Goal: Task Accomplishment & Management: Manage account settings

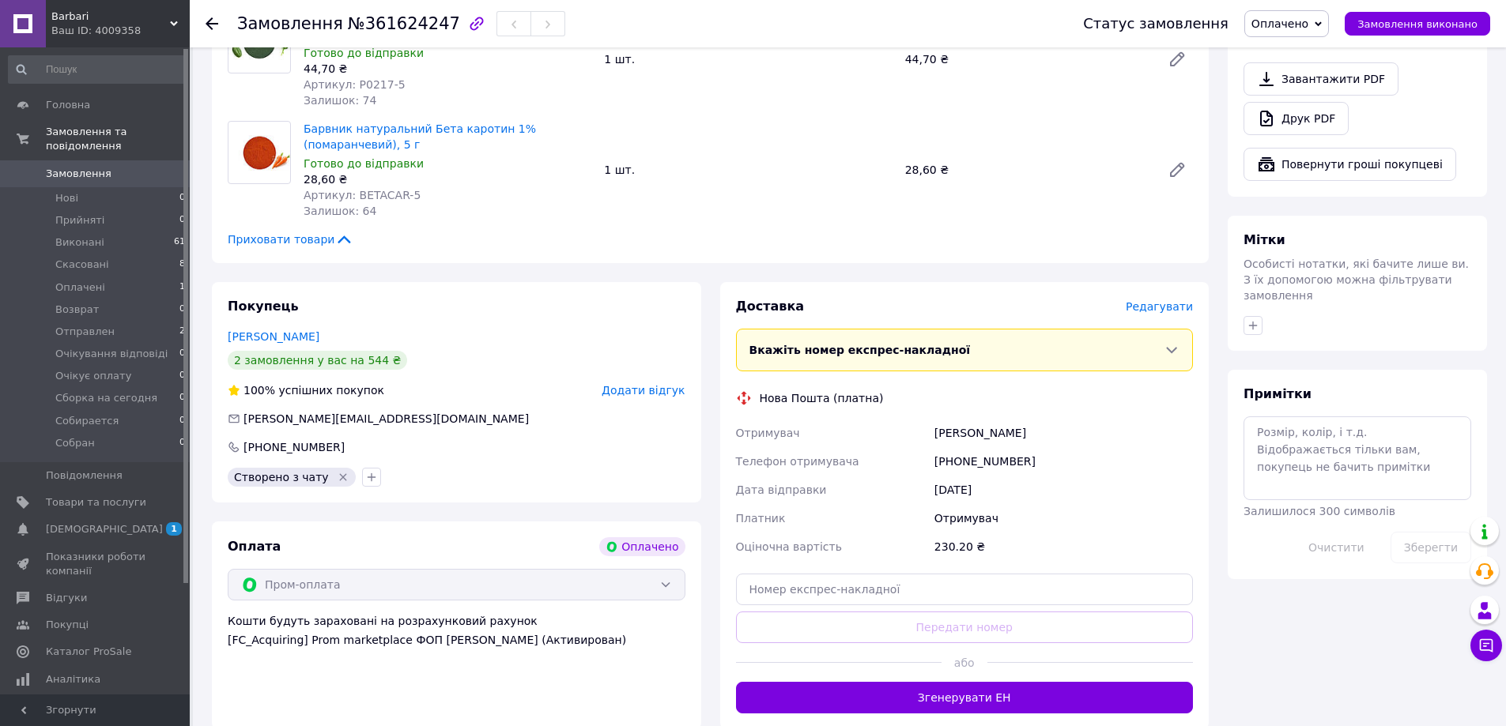
scroll to position [474, 0]
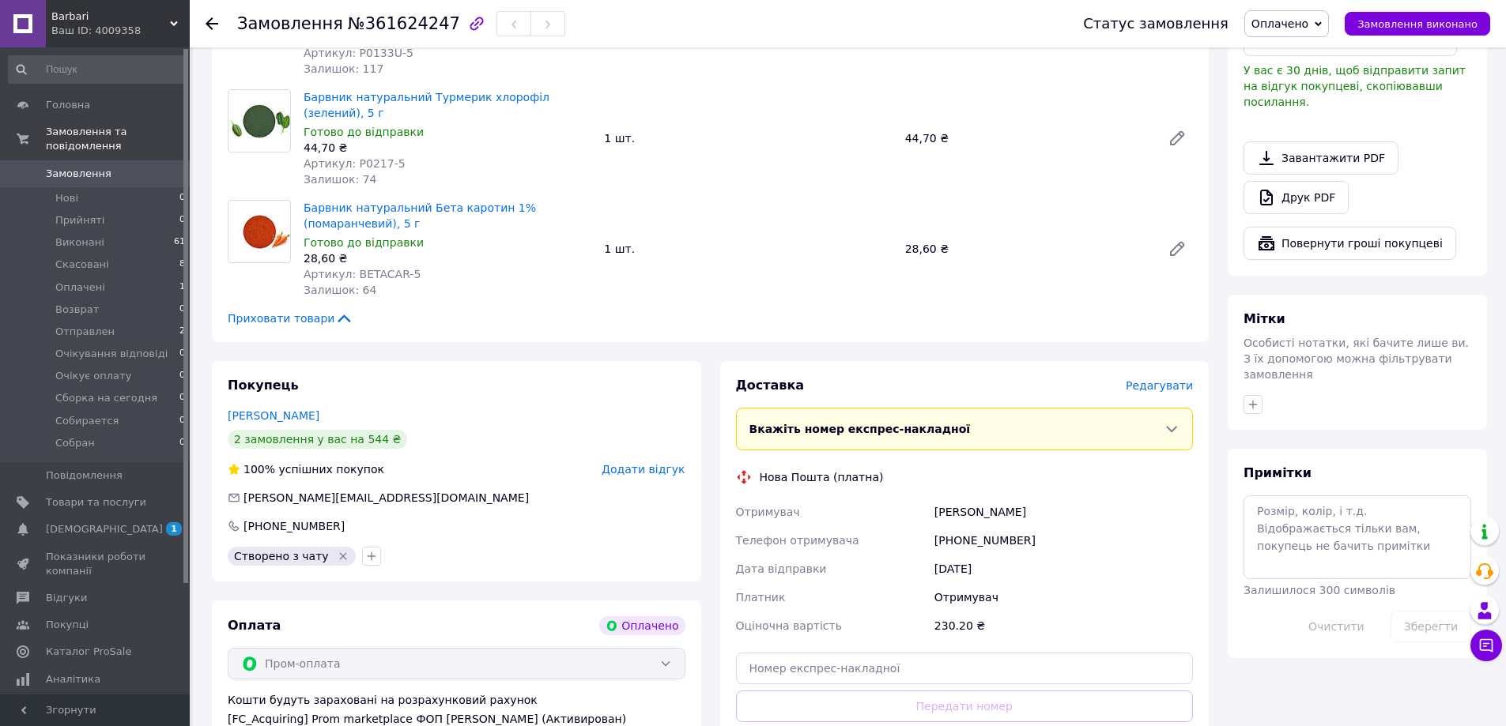
click at [90, 522] on span "[DEMOGRAPHIC_DATA]" at bounding box center [104, 529] width 117 height 14
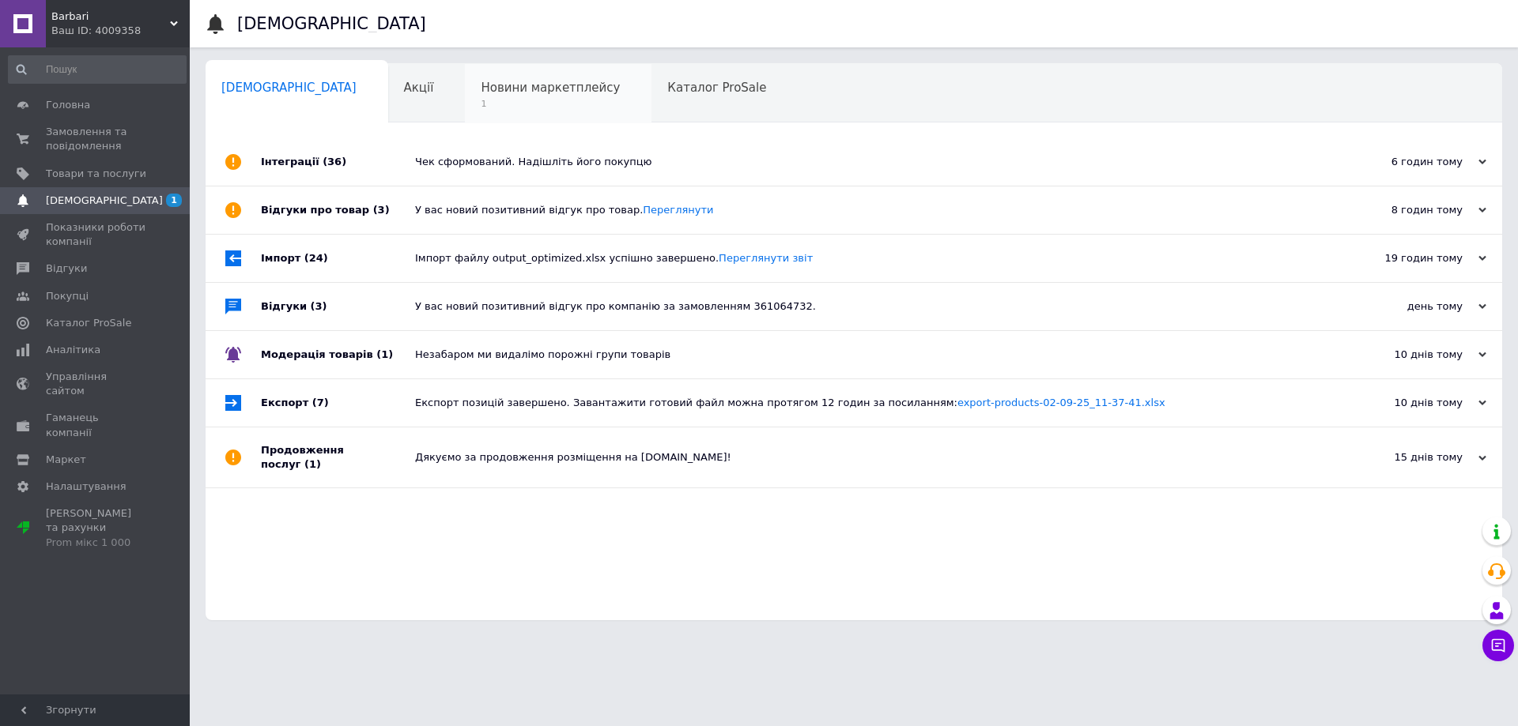
click at [481, 89] on span "Новини маркетплейсу" at bounding box center [550, 88] width 139 height 14
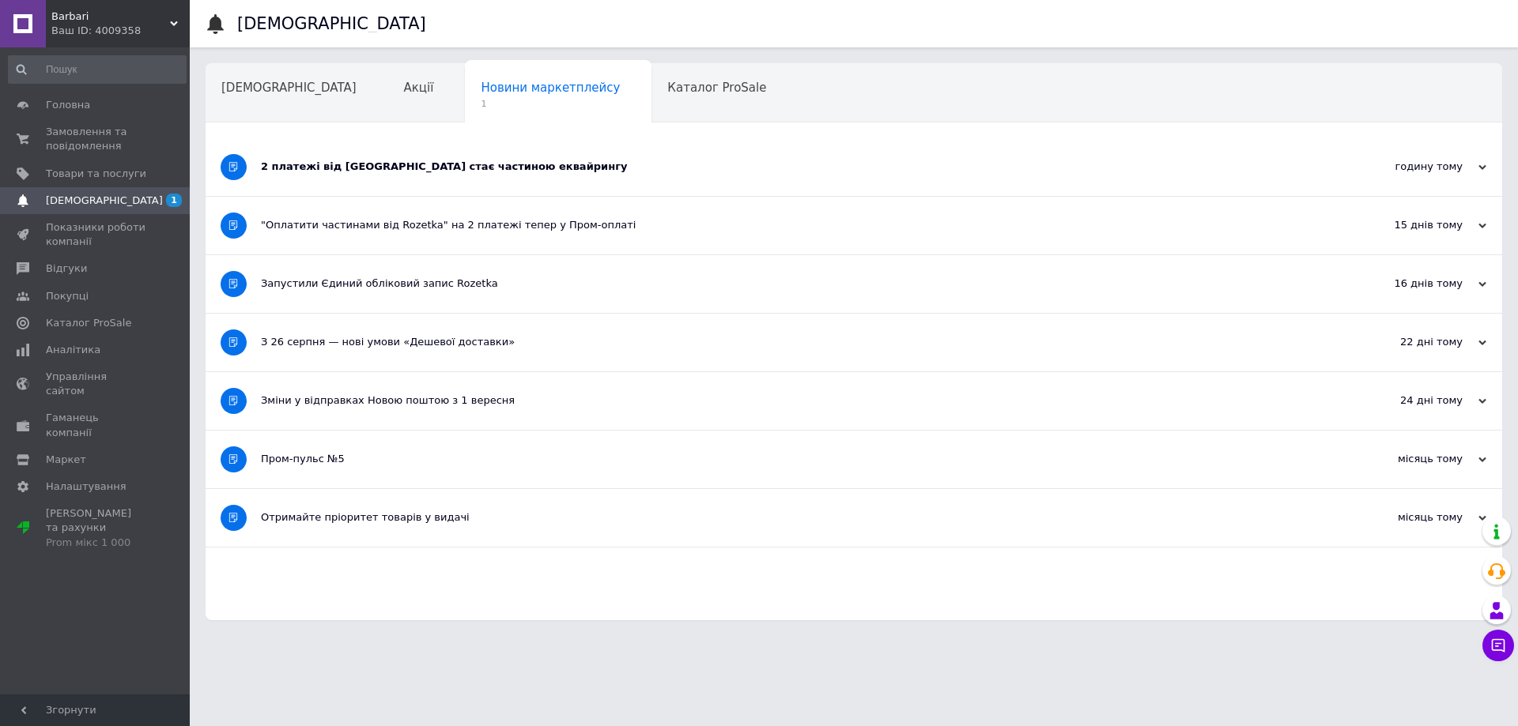
click at [436, 168] on div "2 платежі від Rozetka стає частиною еквайрингу" at bounding box center [794, 167] width 1067 height 14
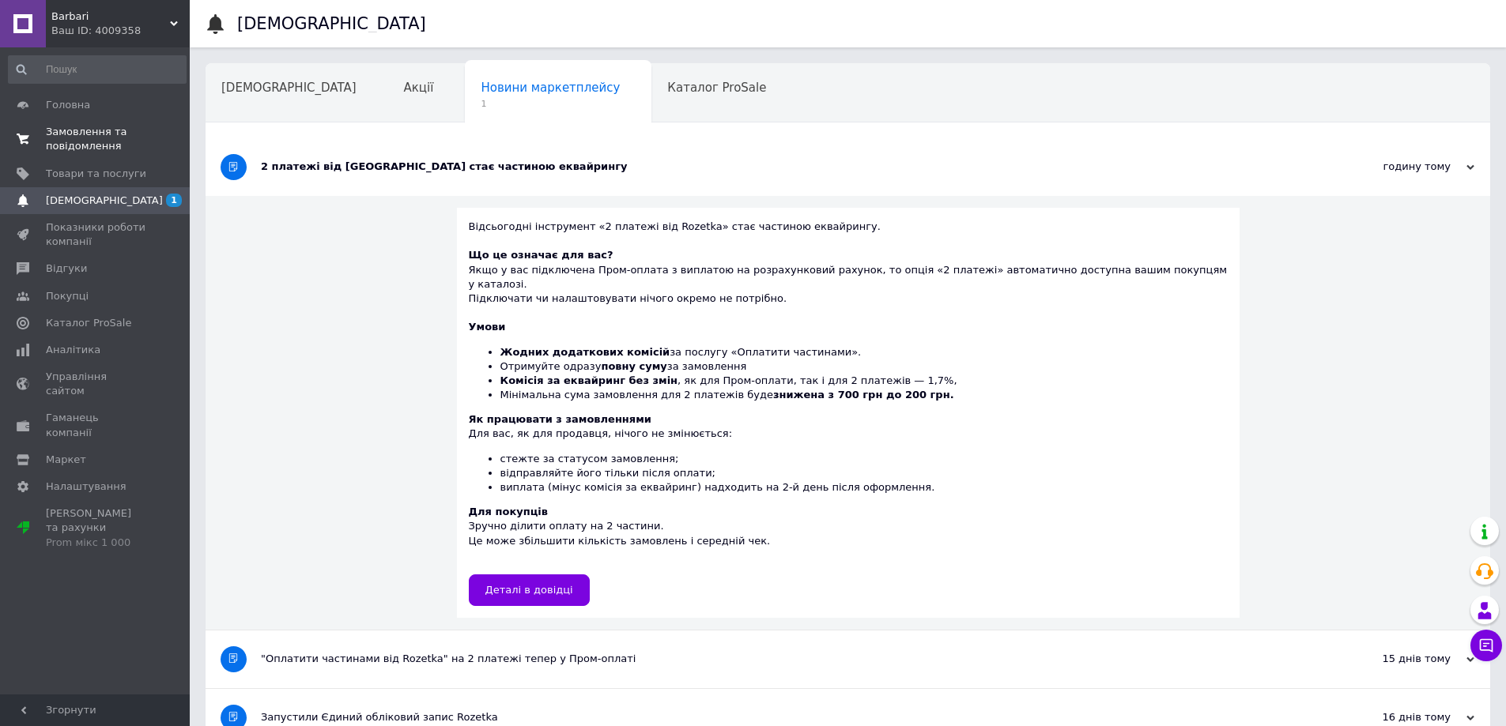
click at [74, 130] on span "Замовлення та повідомлення" at bounding box center [96, 139] width 100 height 28
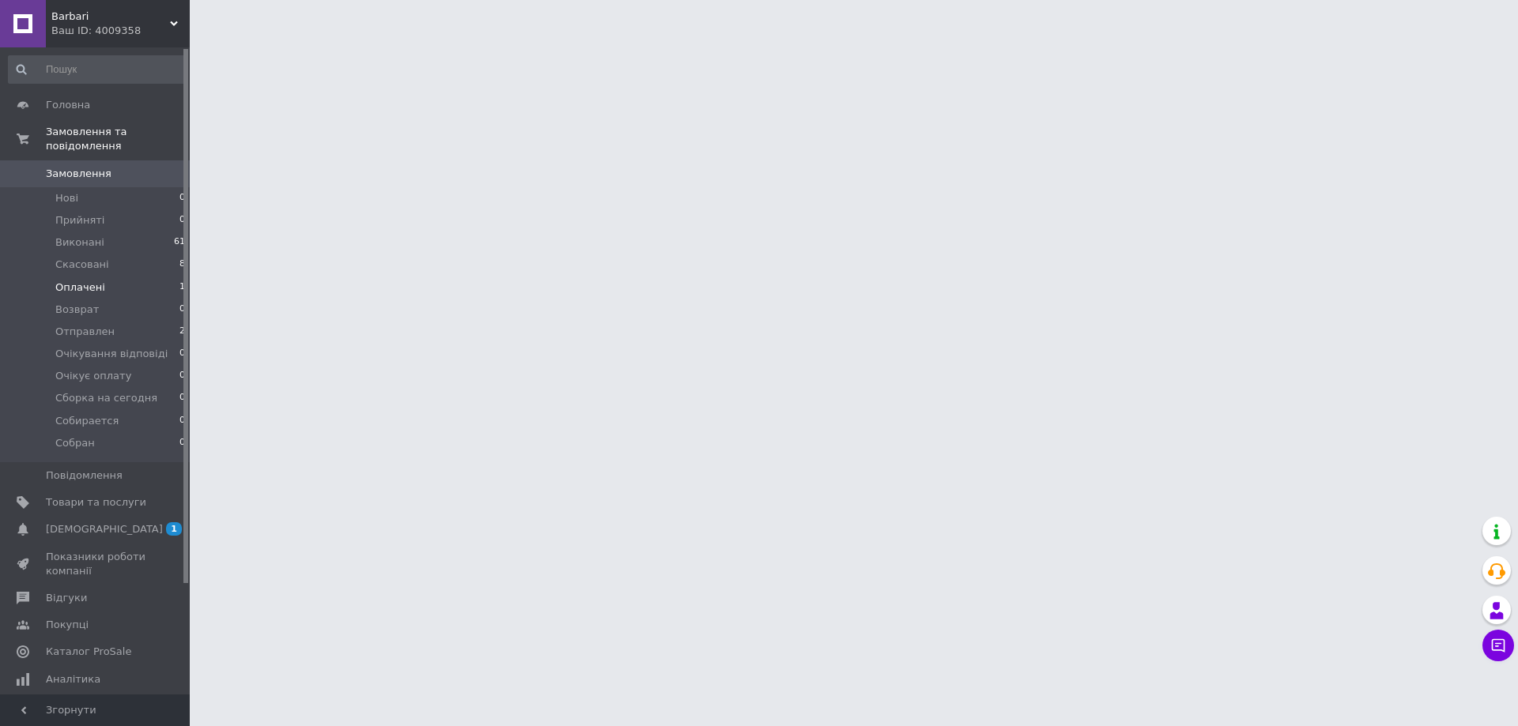
click at [96, 281] on span "Оплачені" at bounding box center [80, 288] width 50 height 14
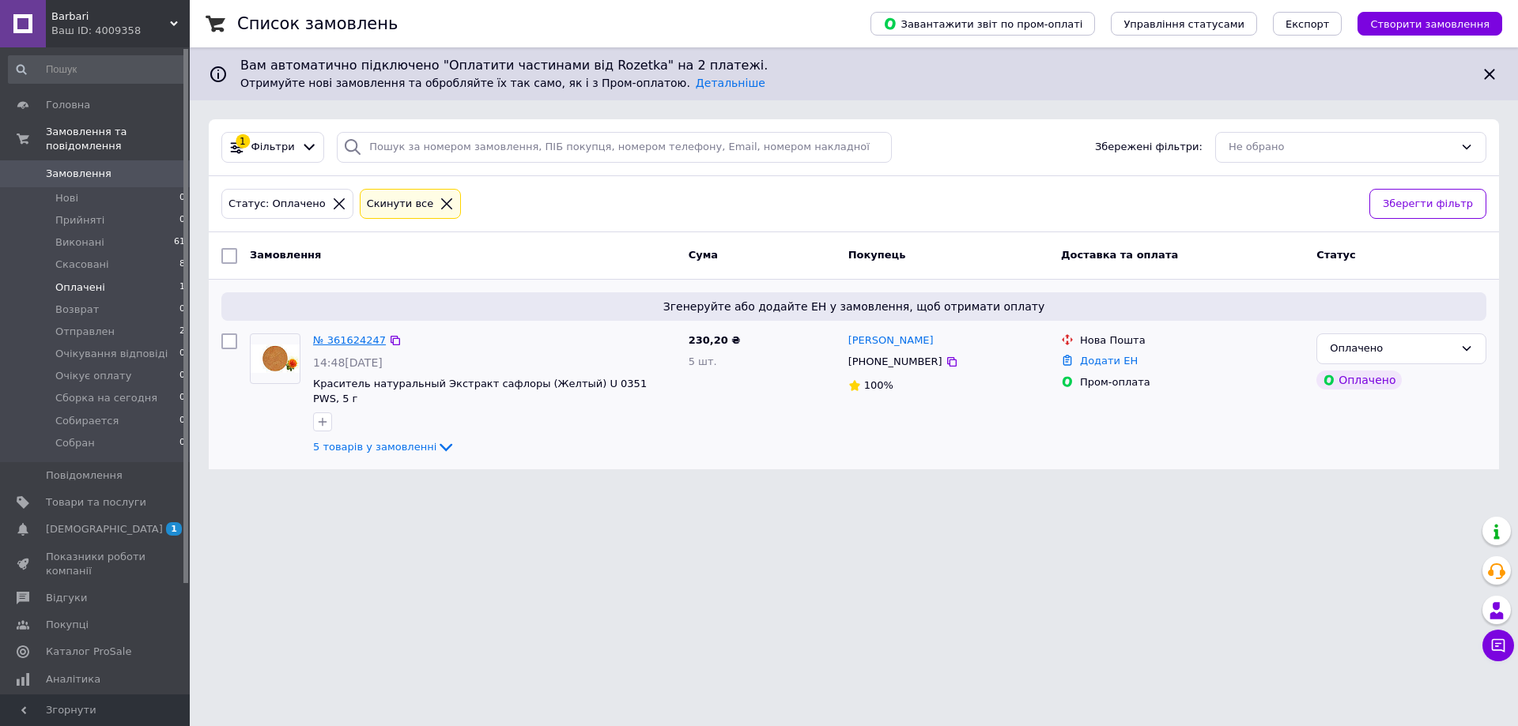
click at [334, 339] on link "№ 361624247" at bounding box center [349, 340] width 73 height 12
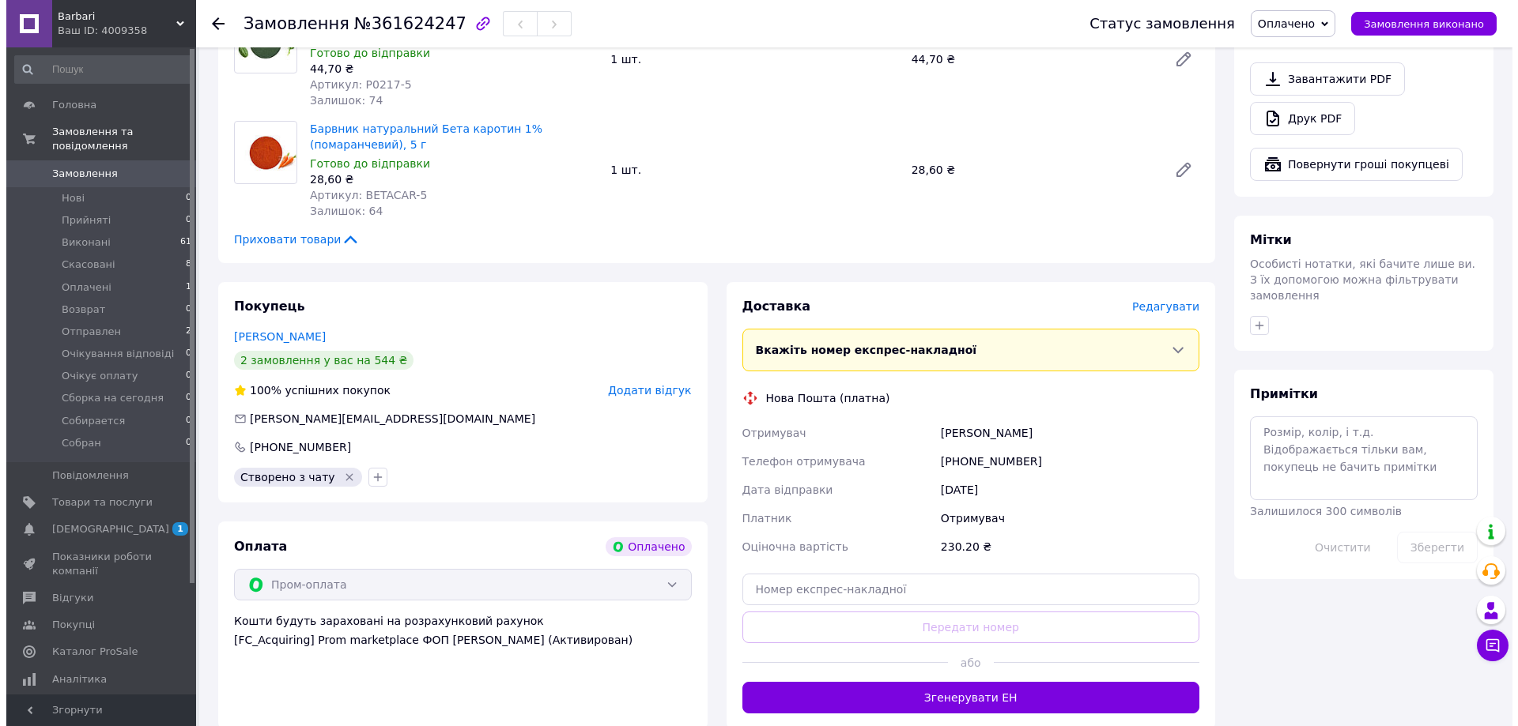
scroll to position [632, 0]
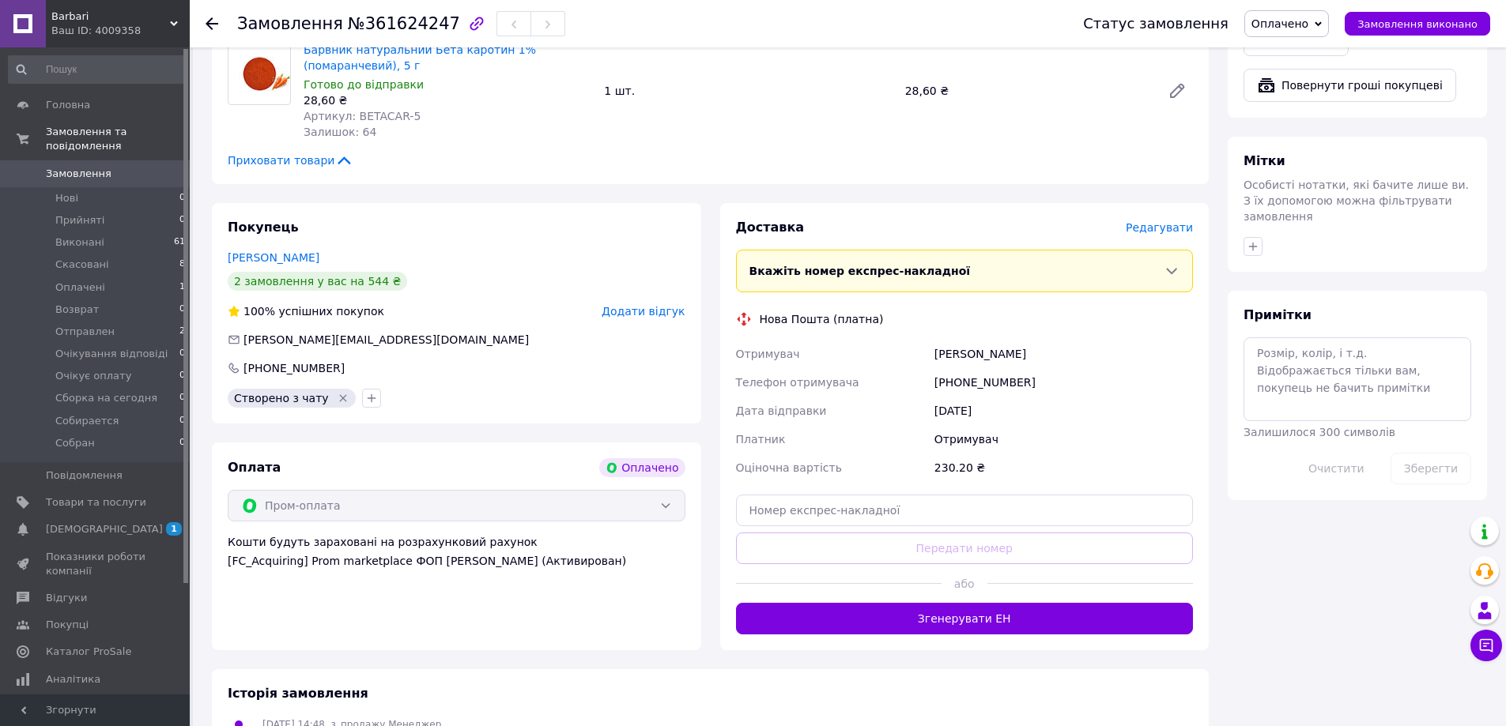
click at [1181, 255] on div "Вкажіть номер експрес-накладної Обов'язково введіть номер експрес-накладної, як…" at bounding box center [965, 271] width 458 height 43
click at [1170, 263] on icon at bounding box center [1171, 271] width 16 height 16
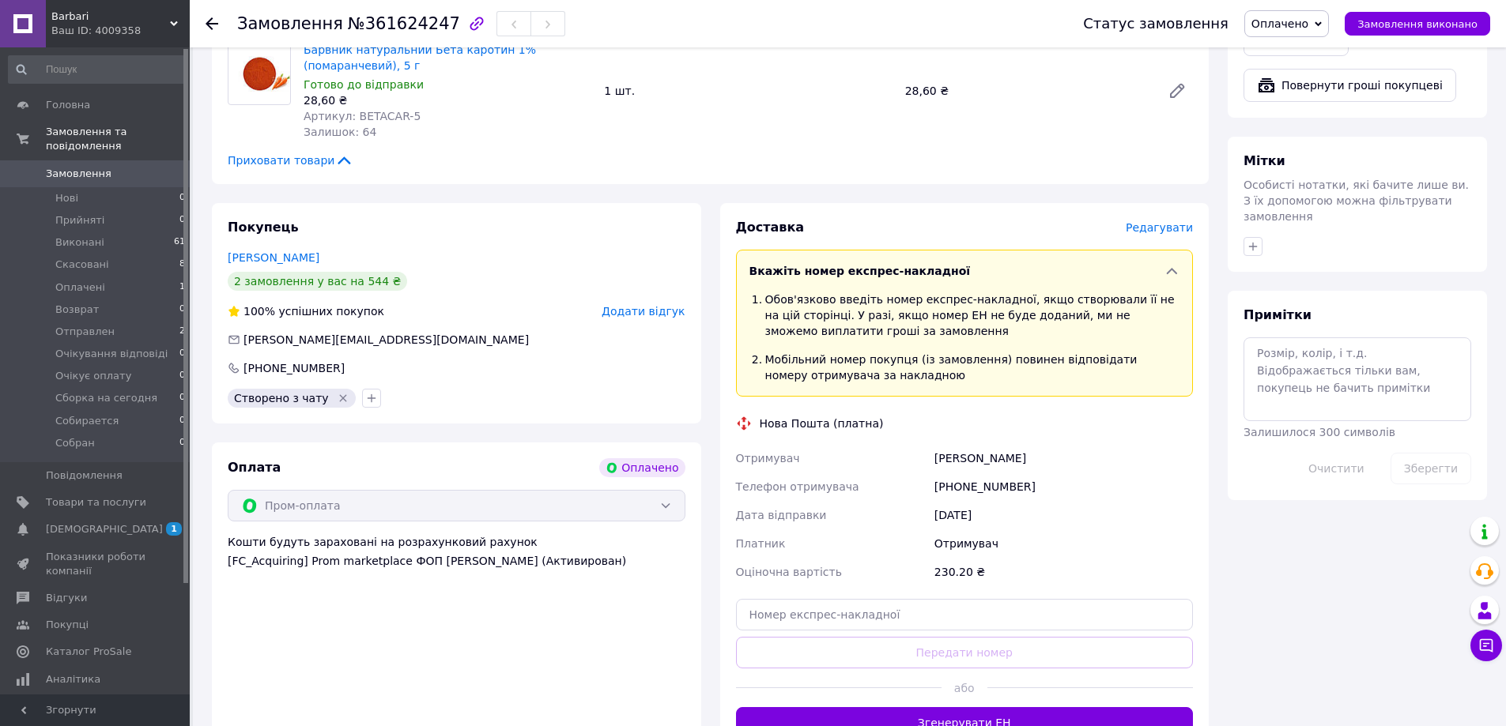
click at [1170, 268] on icon at bounding box center [1172, 271] width 10 height 6
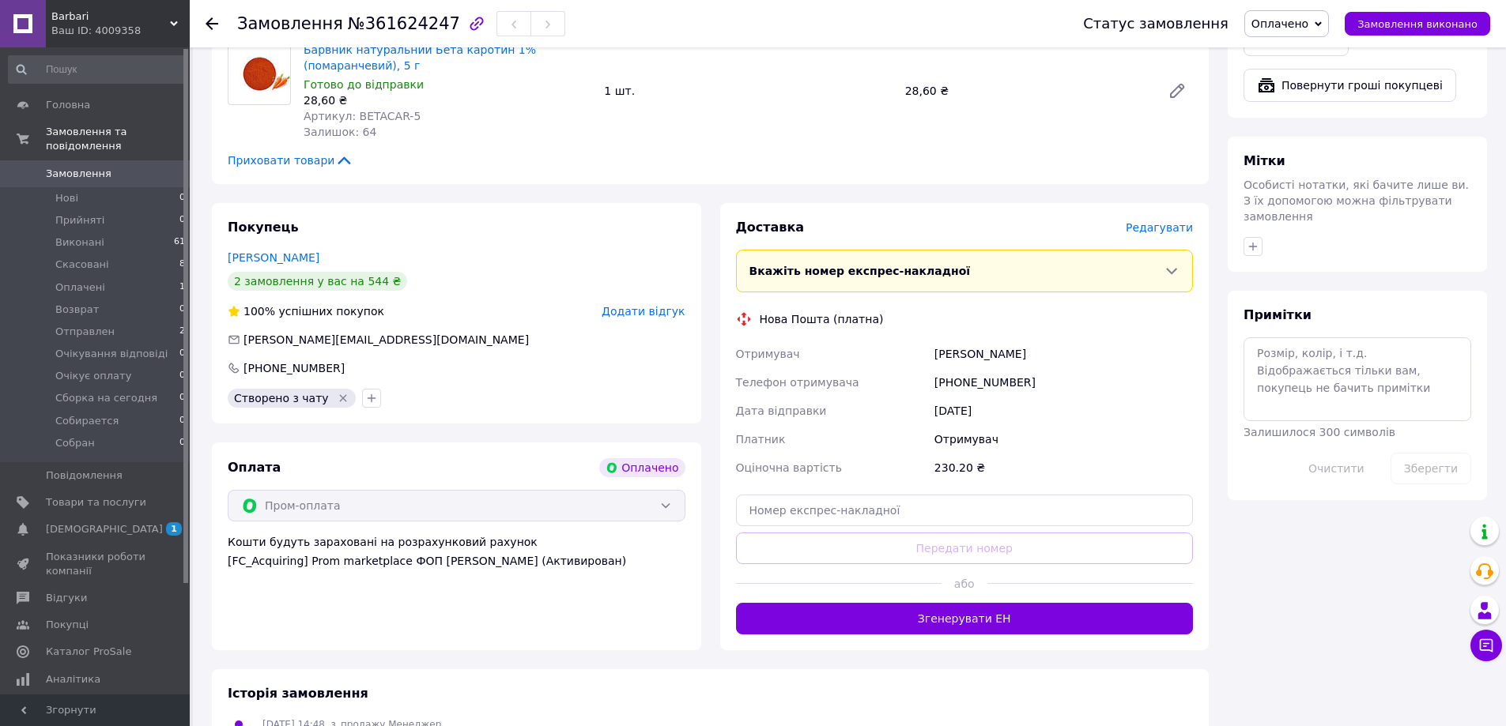
click at [1163, 221] on span "Редагувати" at bounding box center [1159, 227] width 67 height 13
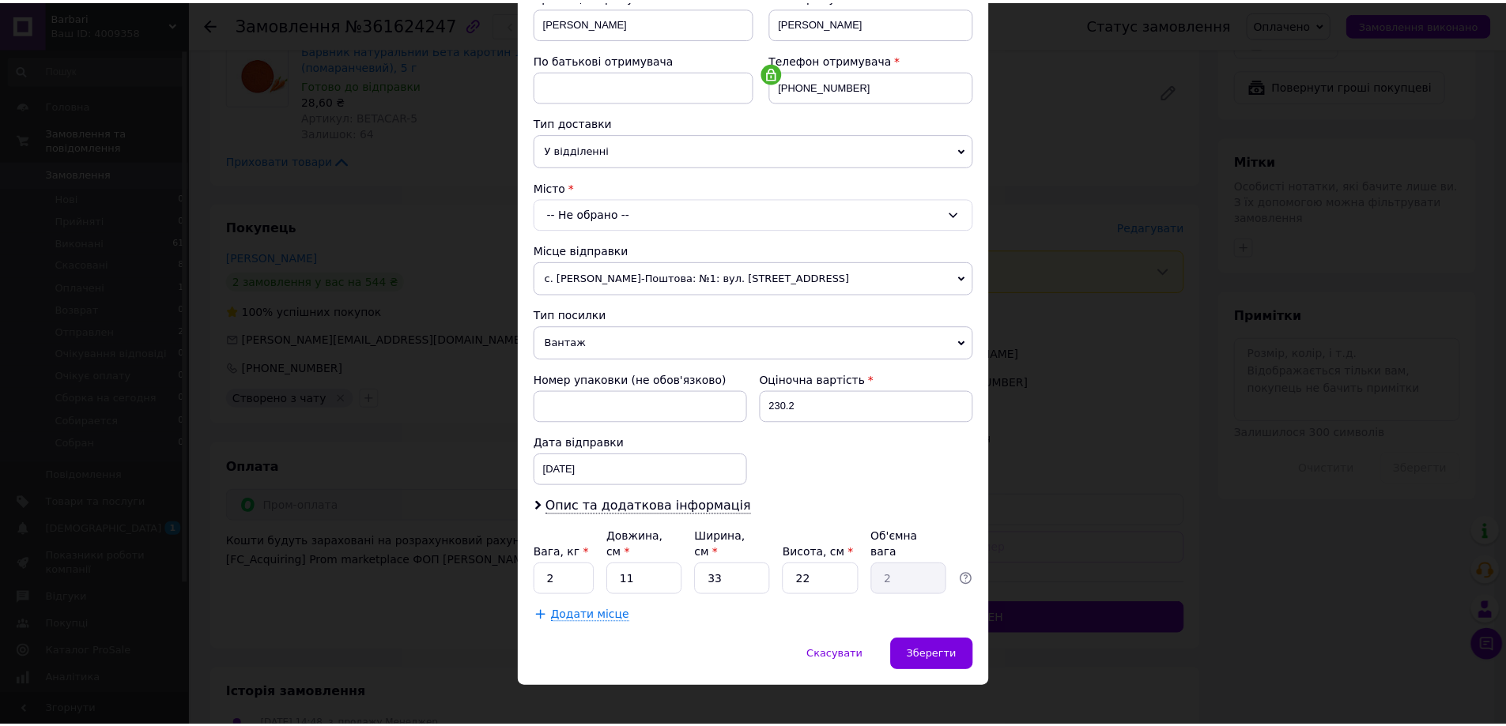
scroll to position [0, 0]
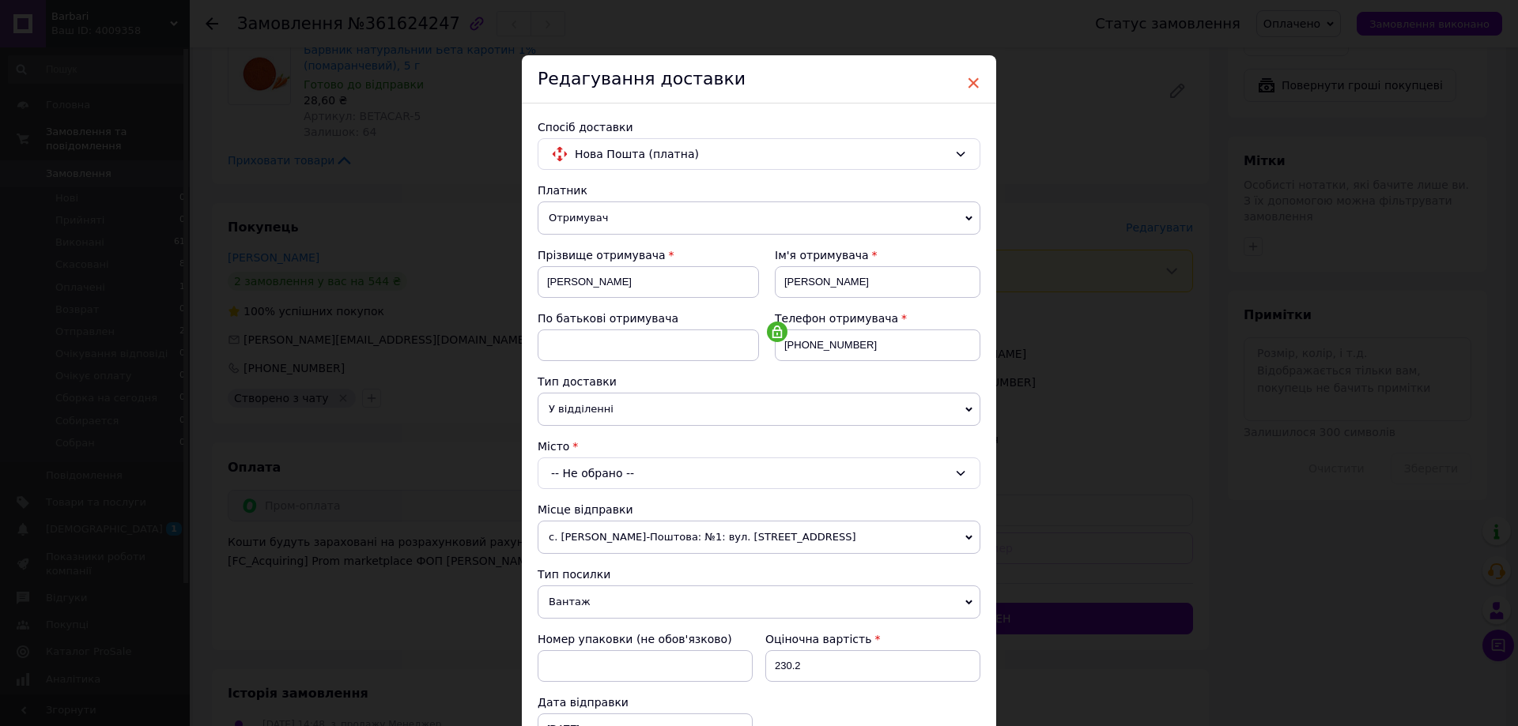
click at [973, 81] on span "×" at bounding box center [973, 83] width 14 height 27
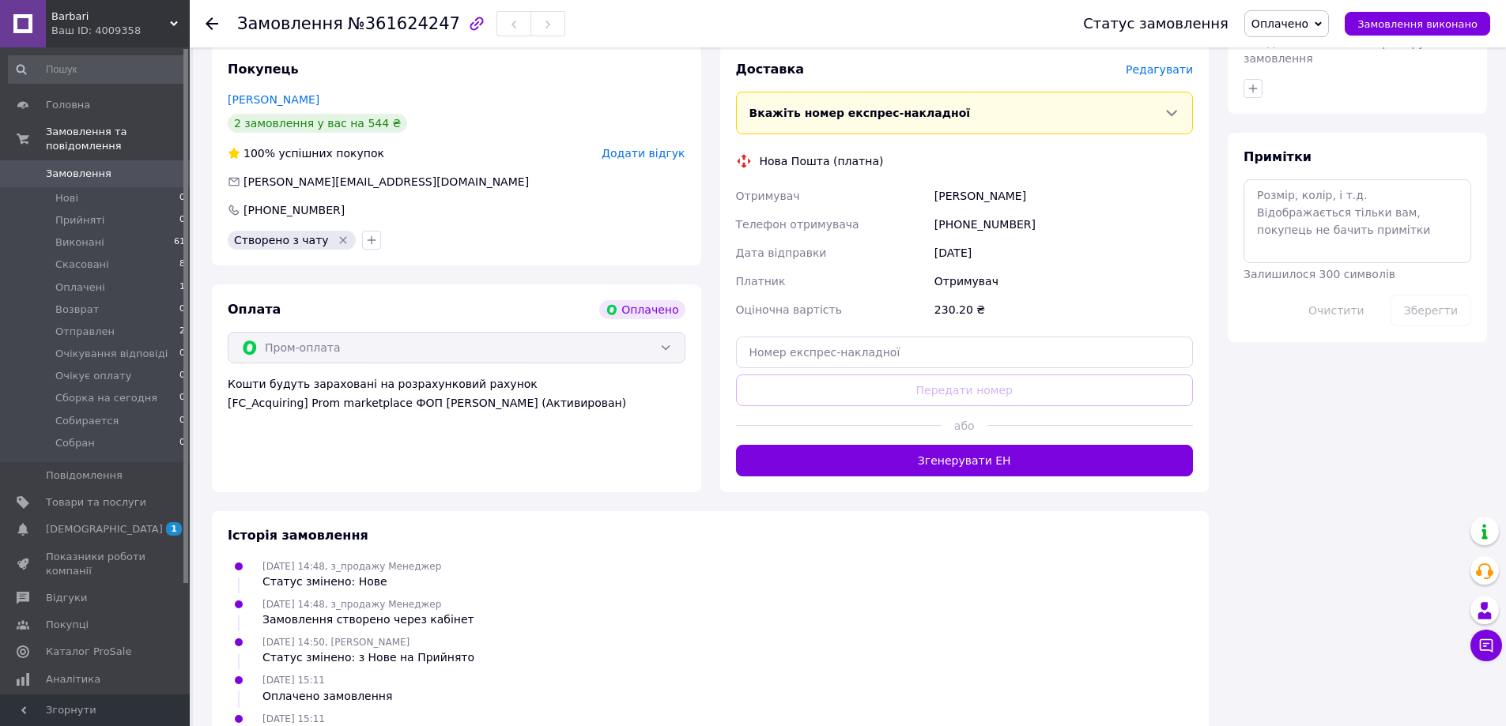
scroll to position [824, 0]
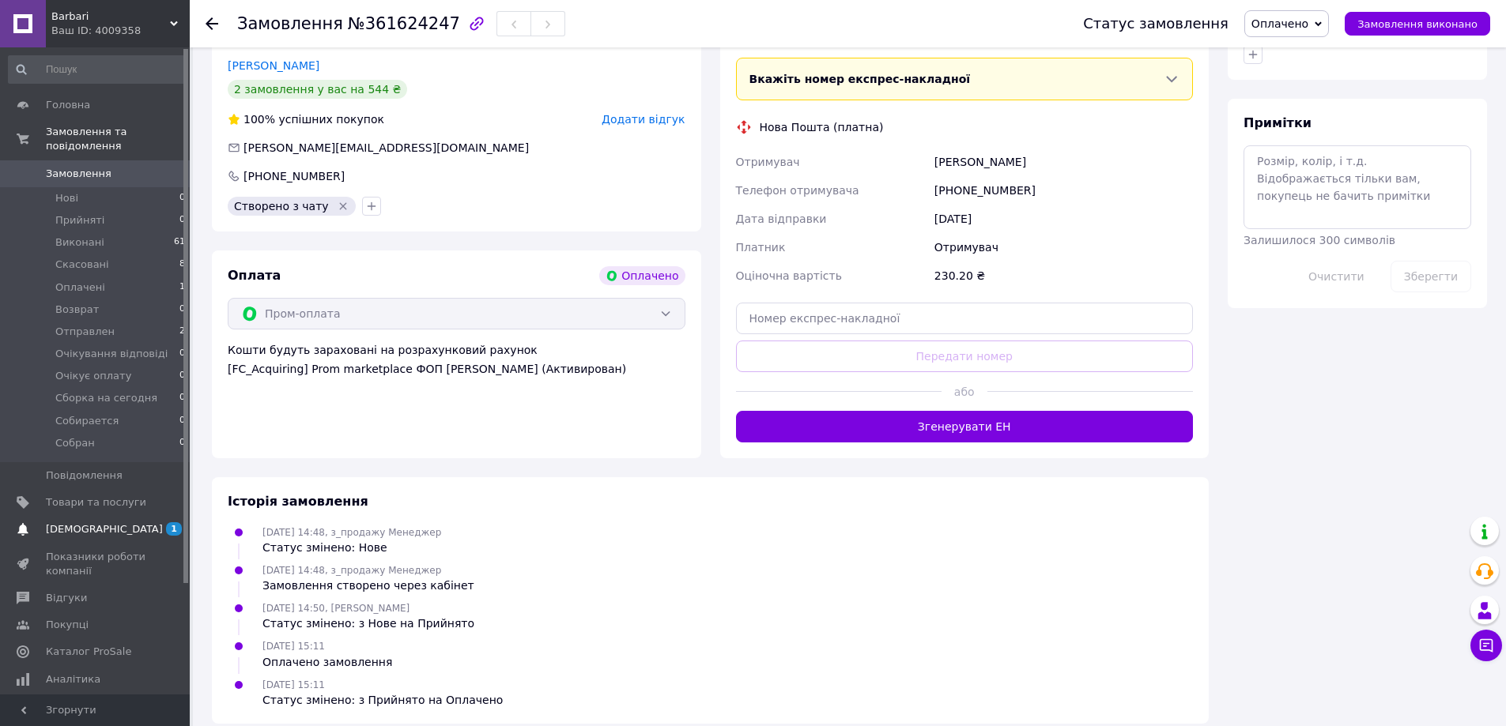
click at [85, 522] on span "[DEMOGRAPHIC_DATA]" at bounding box center [104, 529] width 117 height 14
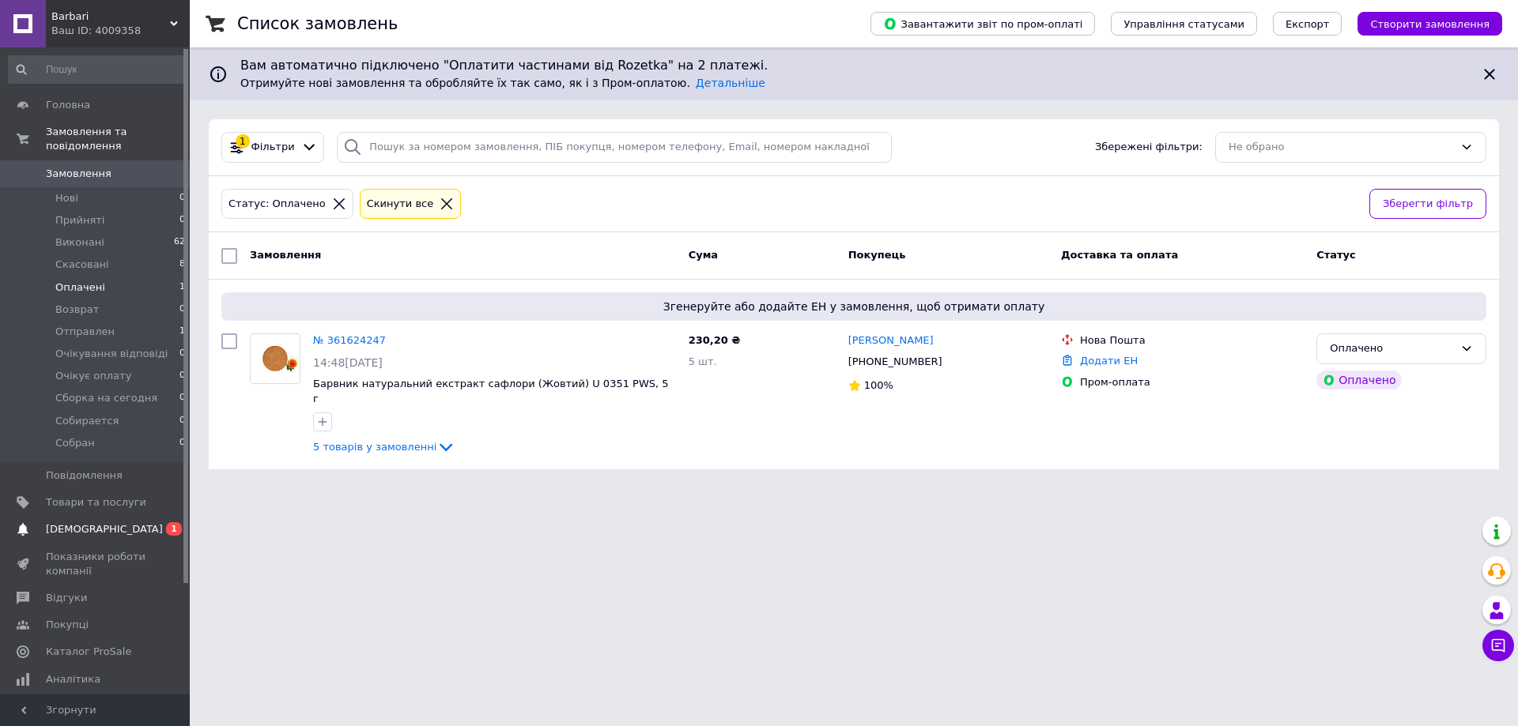
click at [104, 522] on span "[DEMOGRAPHIC_DATA]" at bounding box center [96, 529] width 100 height 14
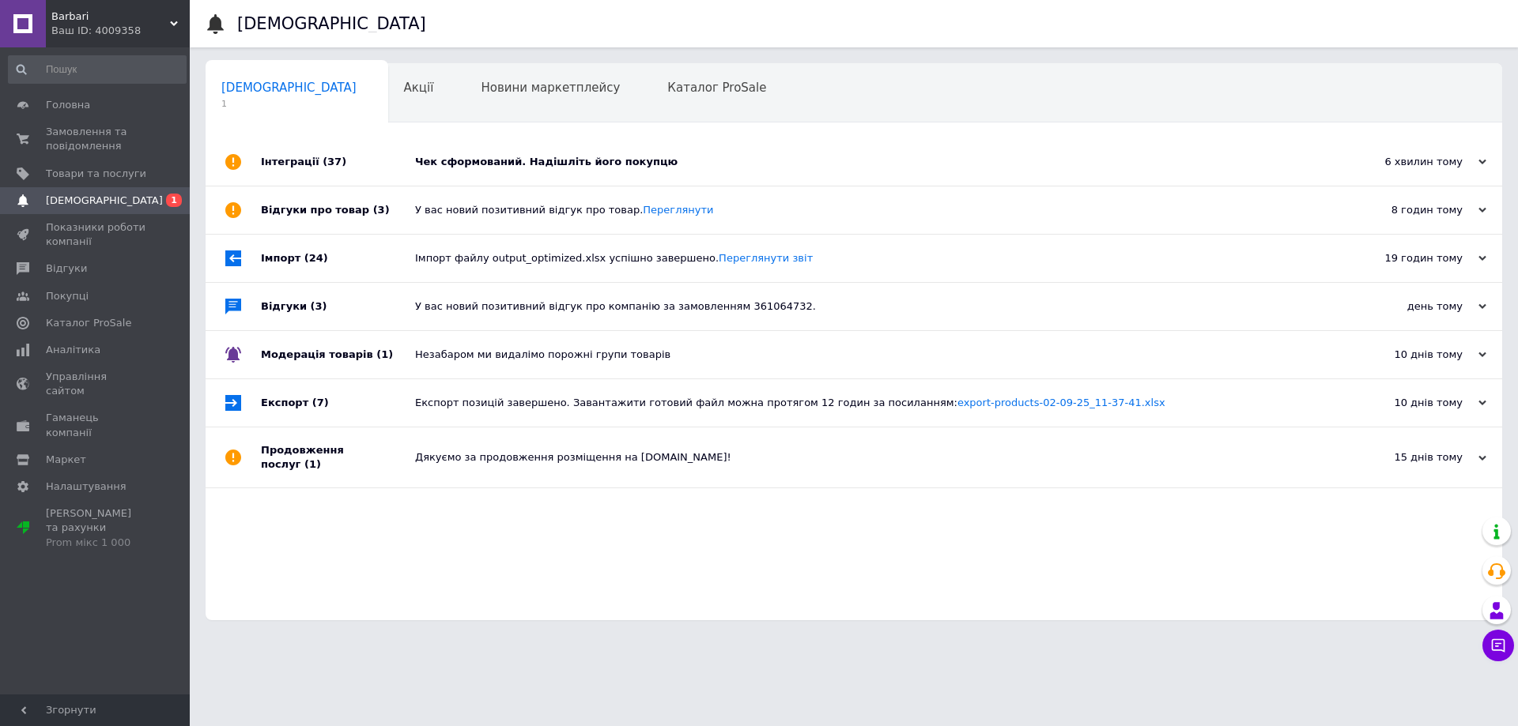
click at [473, 161] on div "Чек сформований. Надішліть його покупцю" at bounding box center [871, 162] width 913 height 14
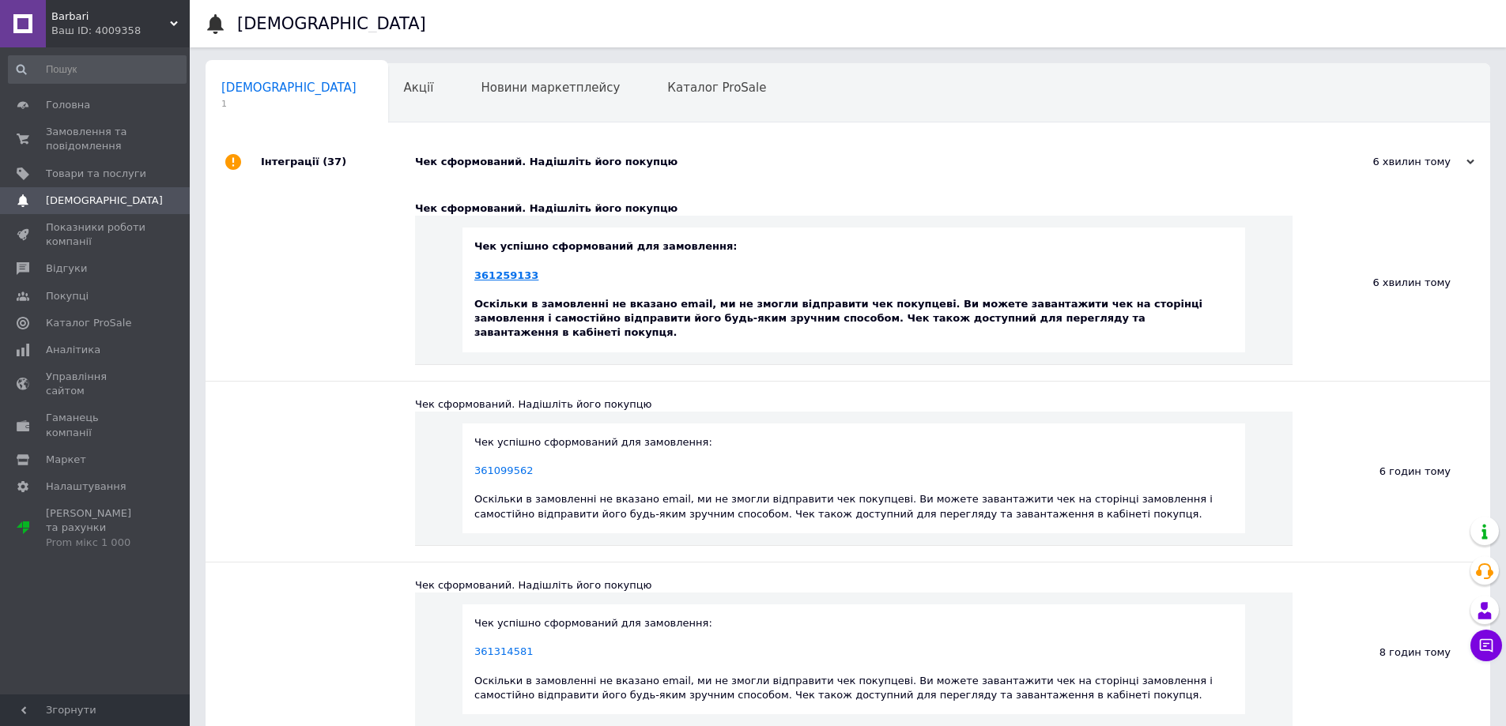
click at [506, 278] on link "361259133" at bounding box center [506, 276] width 64 height 12
click at [87, 145] on span "Замовлення та повідомлення" at bounding box center [96, 139] width 100 height 28
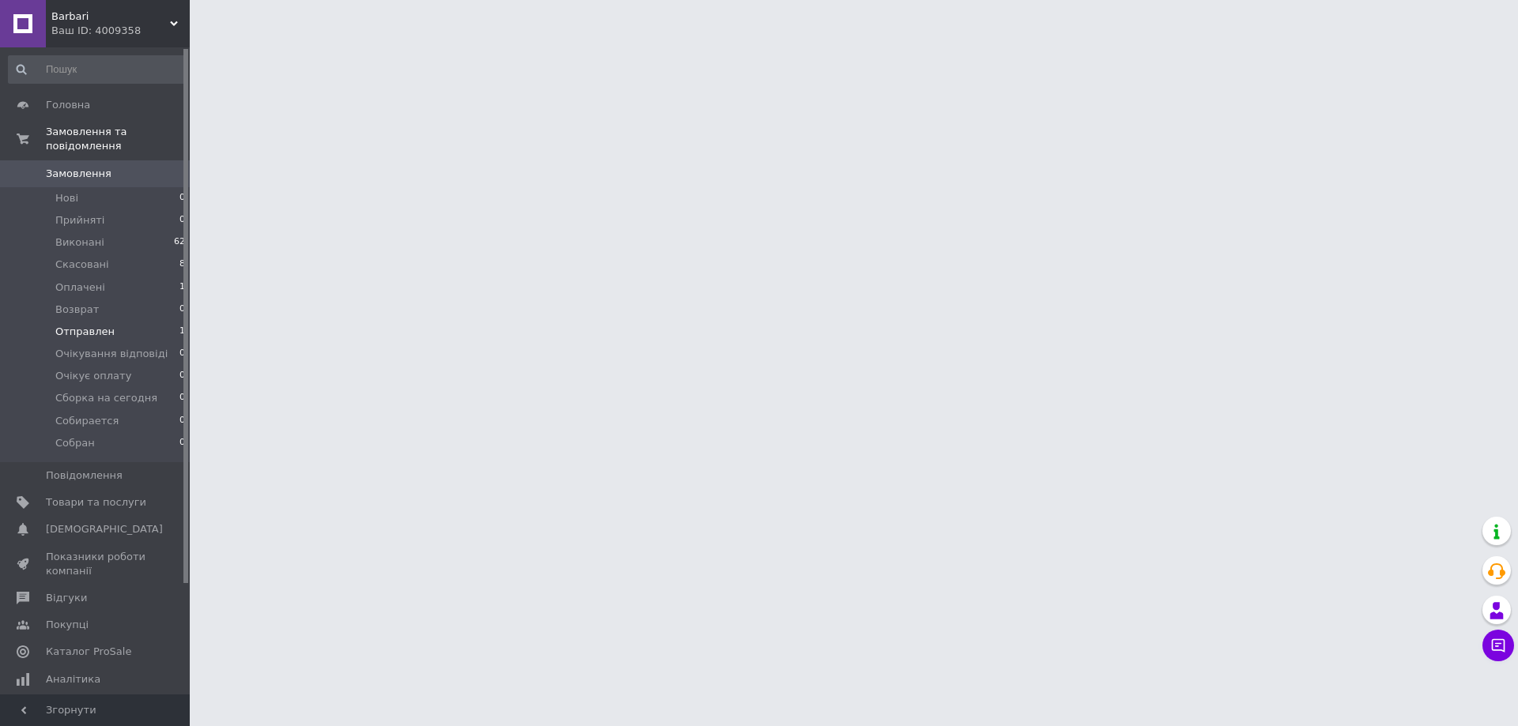
click at [104, 325] on span "Отправлен" at bounding box center [84, 332] width 59 height 14
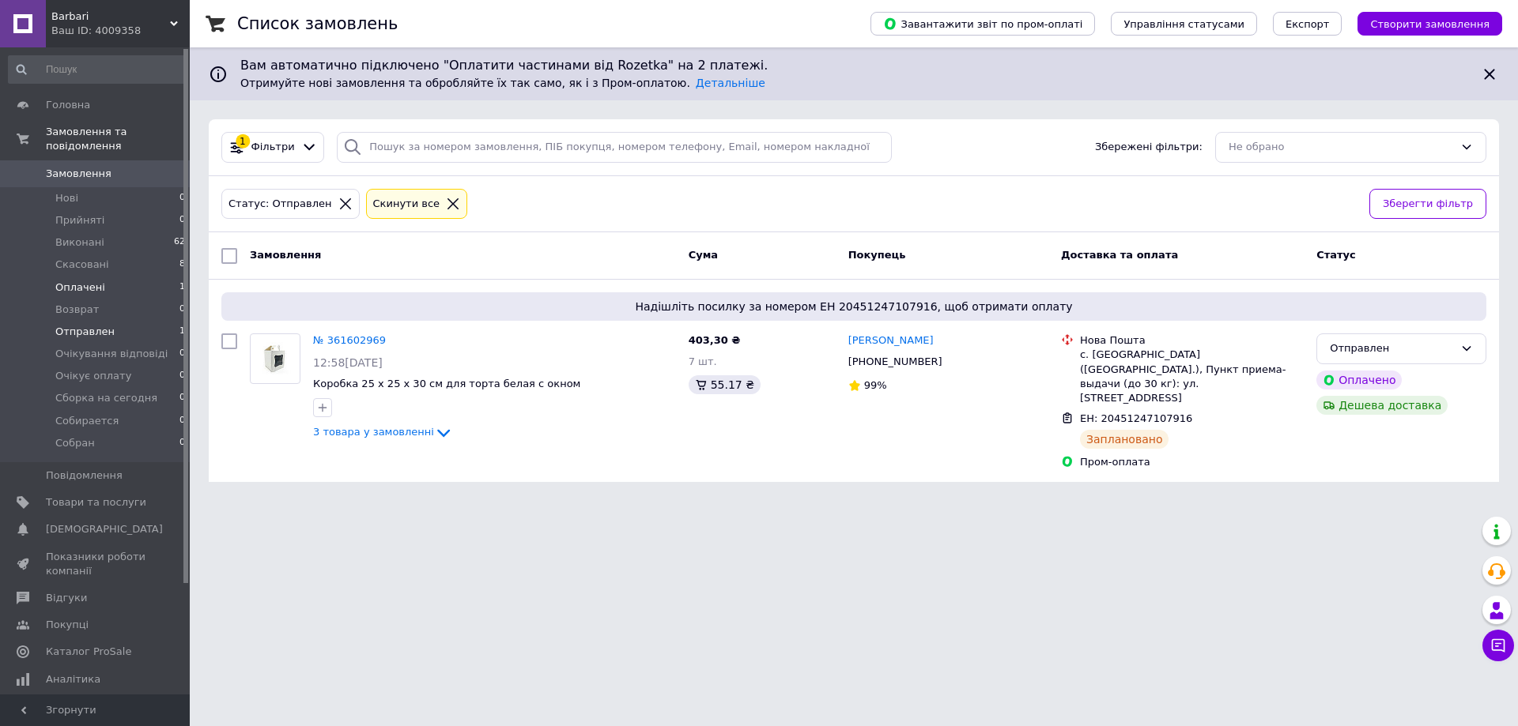
click at [84, 281] on span "Оплачені" at bounding box center [80, 288] width 50 height 14
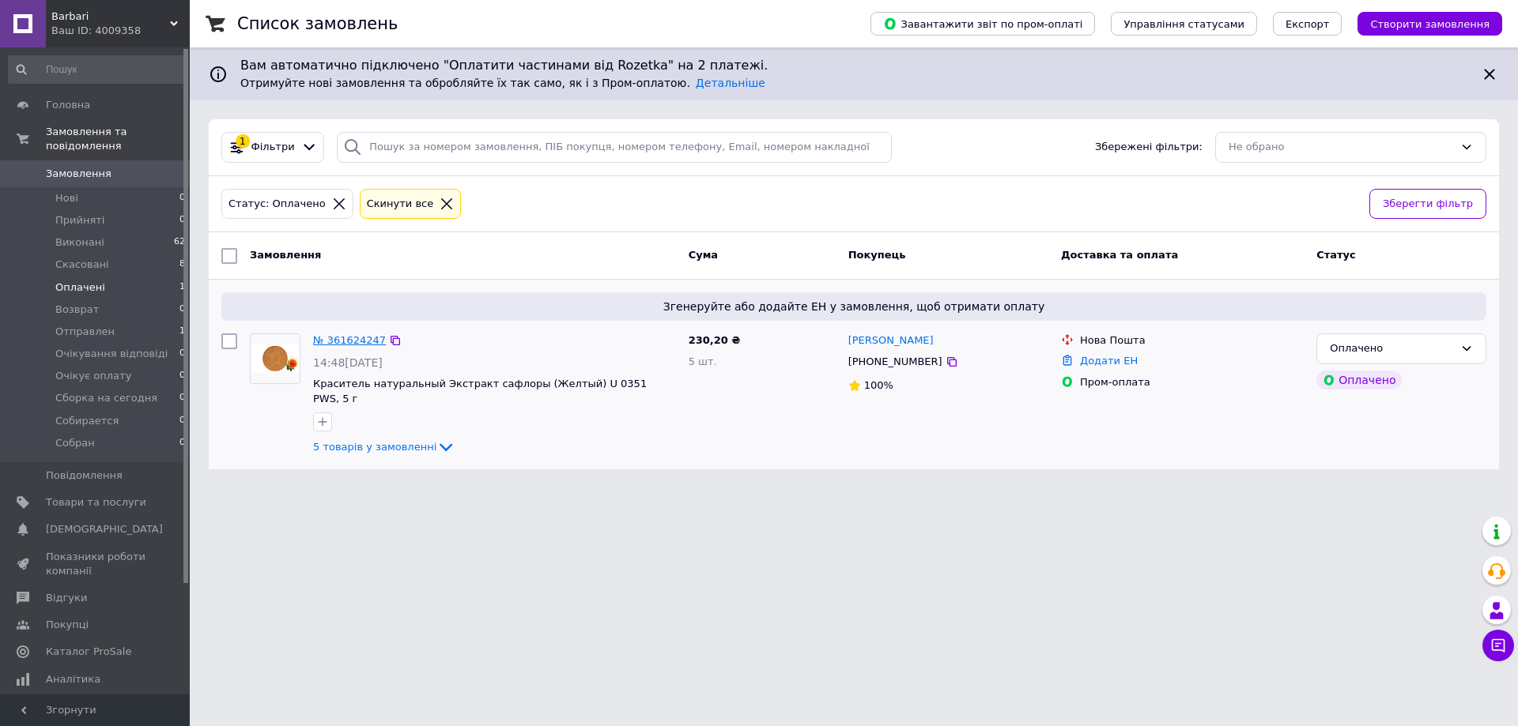
click at [344, 341] on link "№ 361624247" at bounding box center [349, 340] width 73 height 12
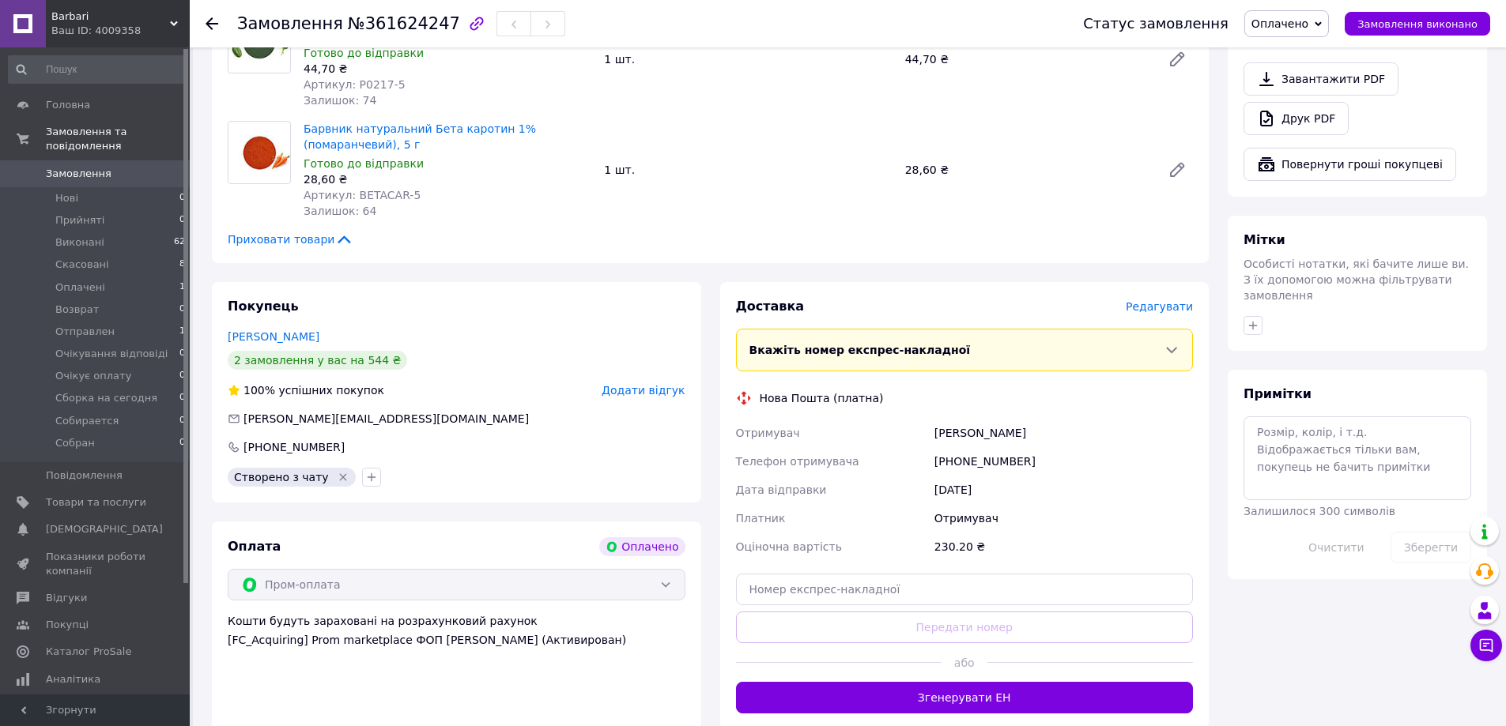
scroll to position [711, 0]
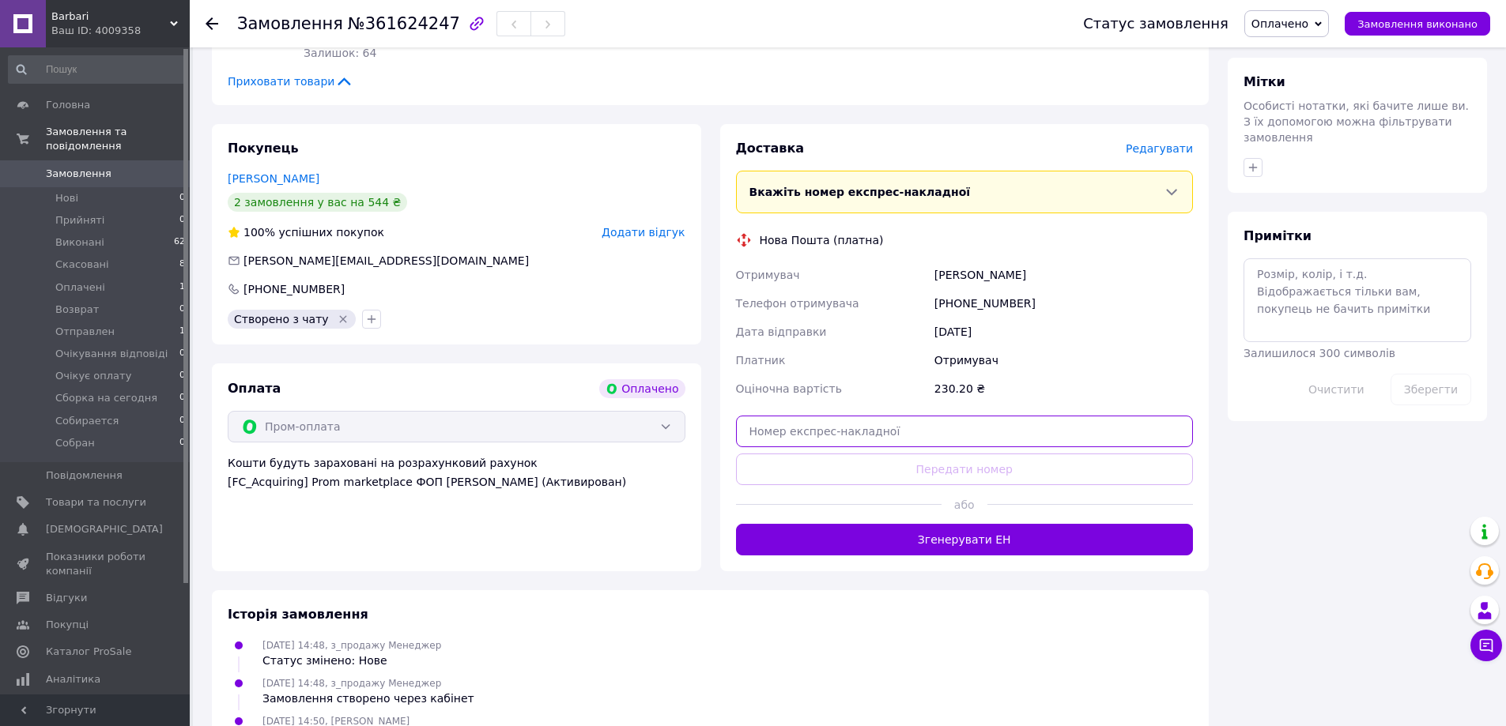
click at [930, 418] on input "text" at bounding box center [965, 432] width 458 height 32
paste input "20451247350658"
type input "20451247350658"
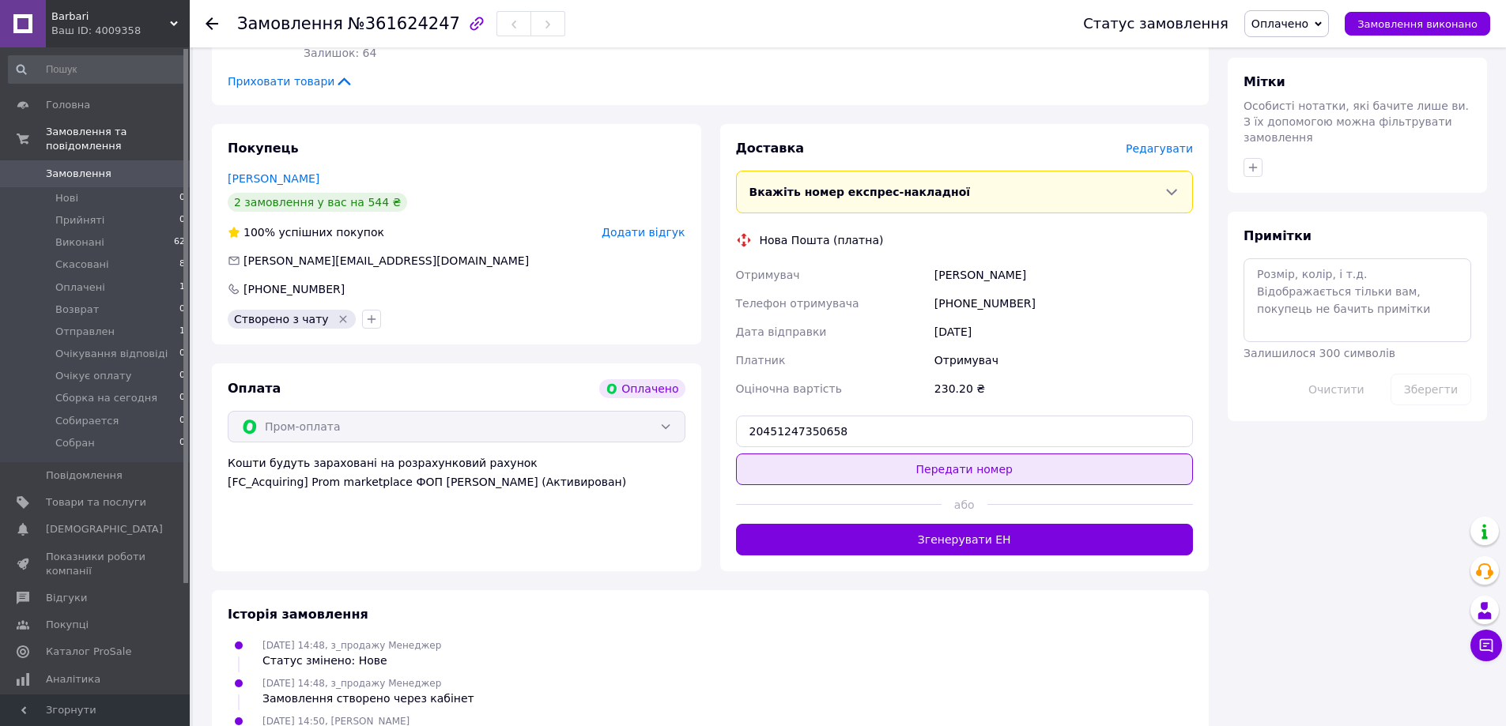
click at [944, 455] on button "Передати номер" at bounding box center [965, 470] width 458 height 32
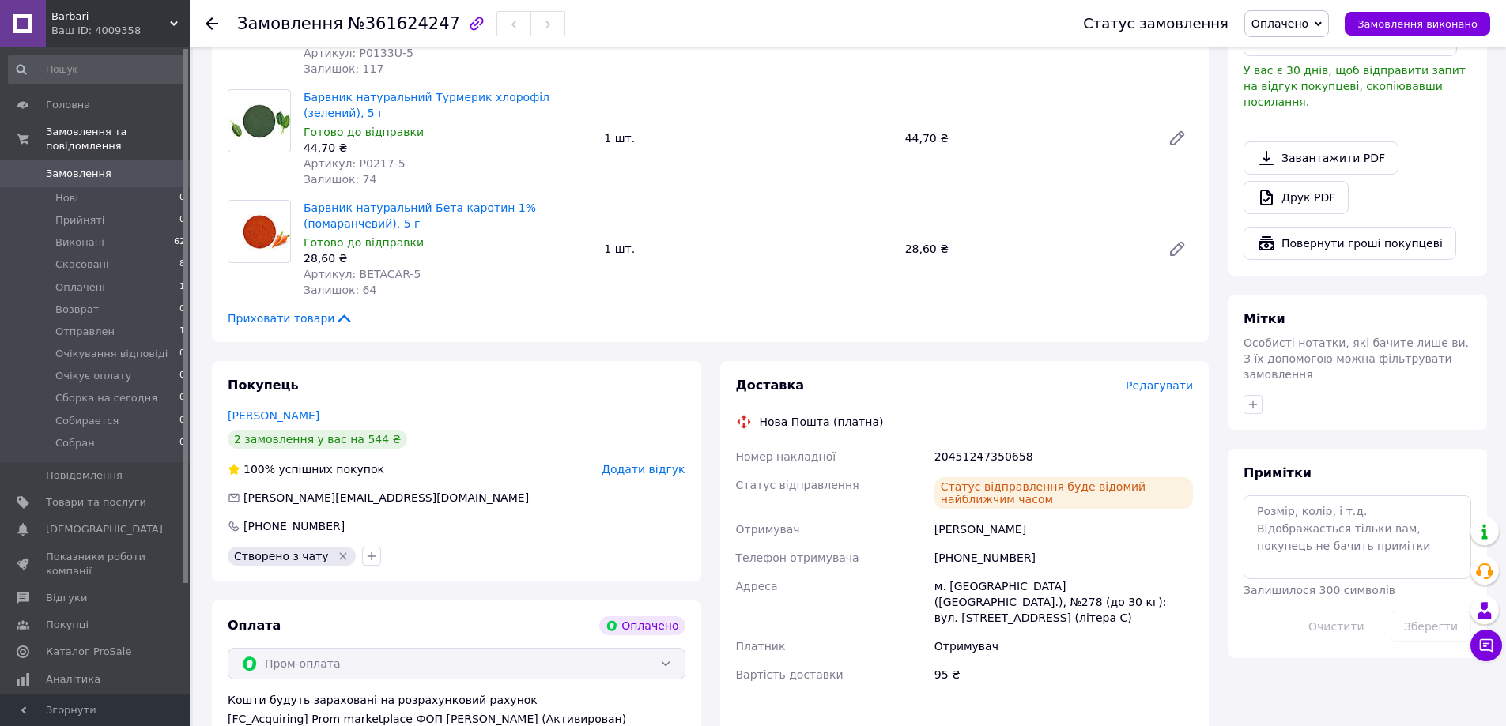
scroll to position [395, 0]
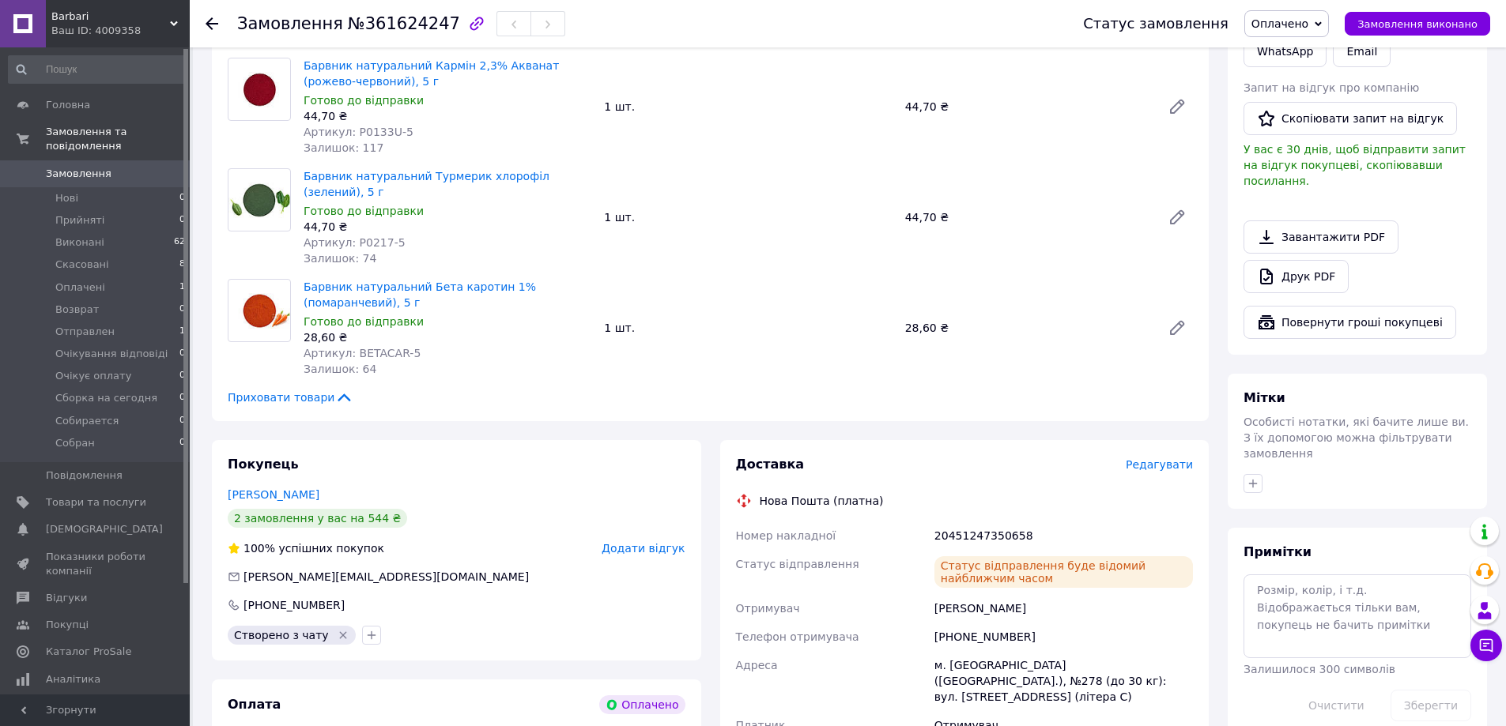
click at [216, 26] on icon at bounding box center [211, 23] width 13 height 13
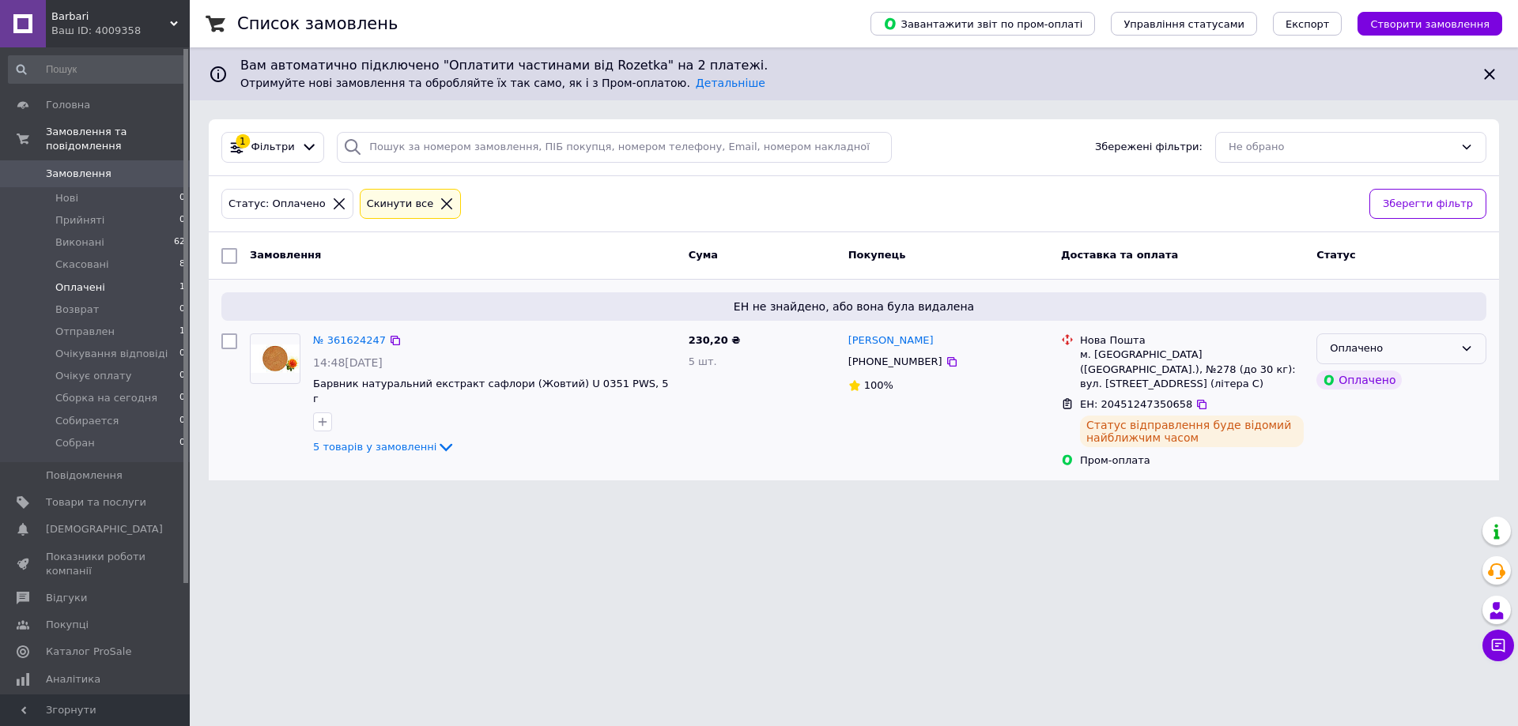
click at [1420, 349] on div "Оплачено" at bounding box center [1391, 349] width 124 height 17
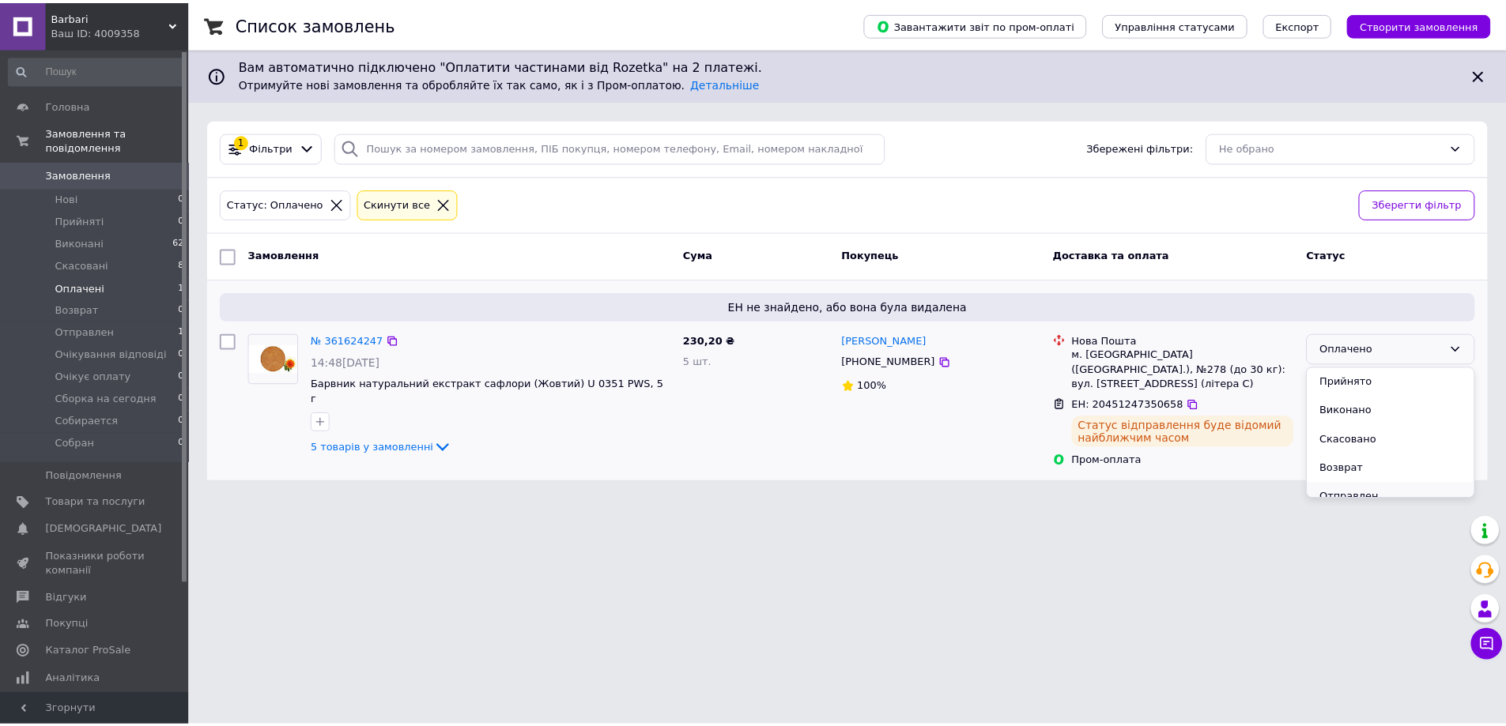
scroll to position [79, 0]
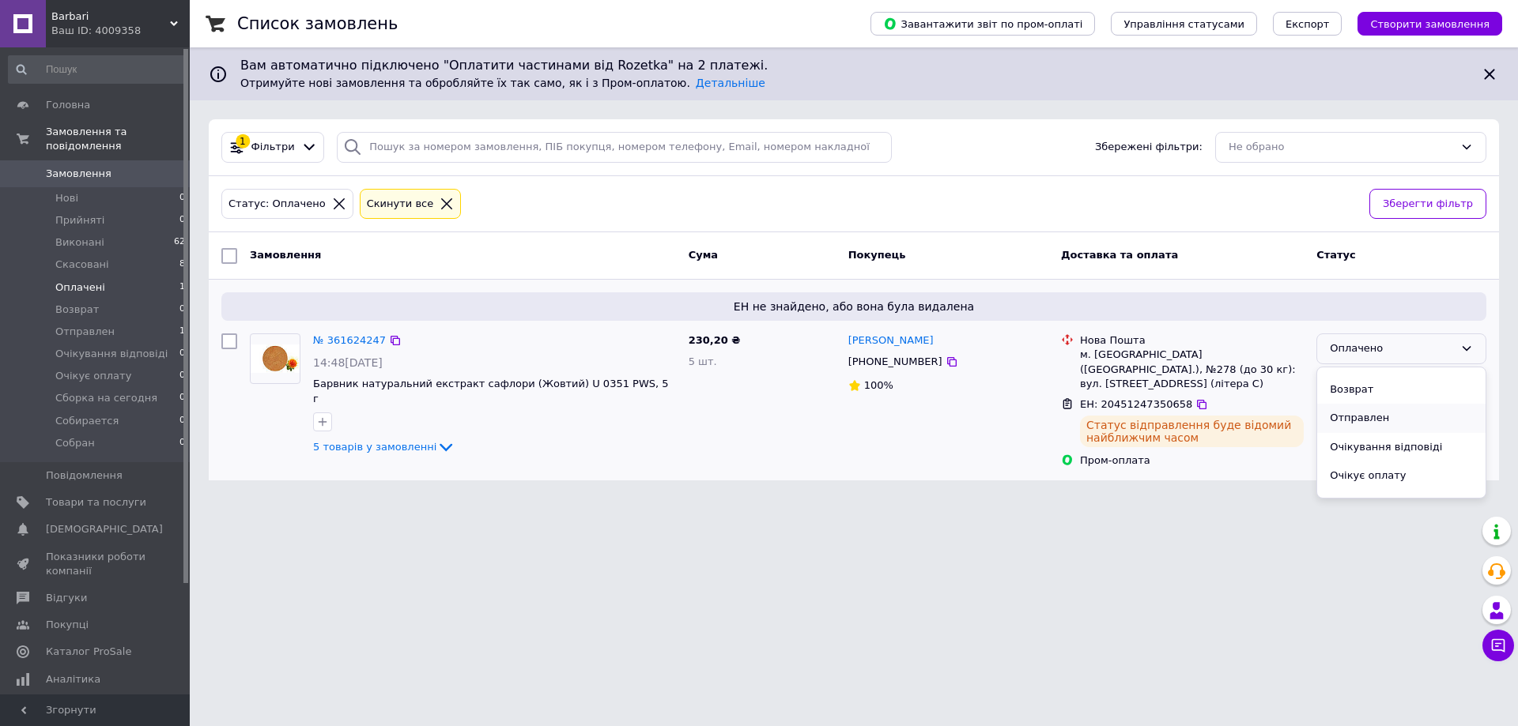
click at [1378, 419] on li "Отправлен" at bounding box center [1401, 418] width 168 height 29
click at [436, 438] on icon at bounding box center [445, 447] width 19 height 19
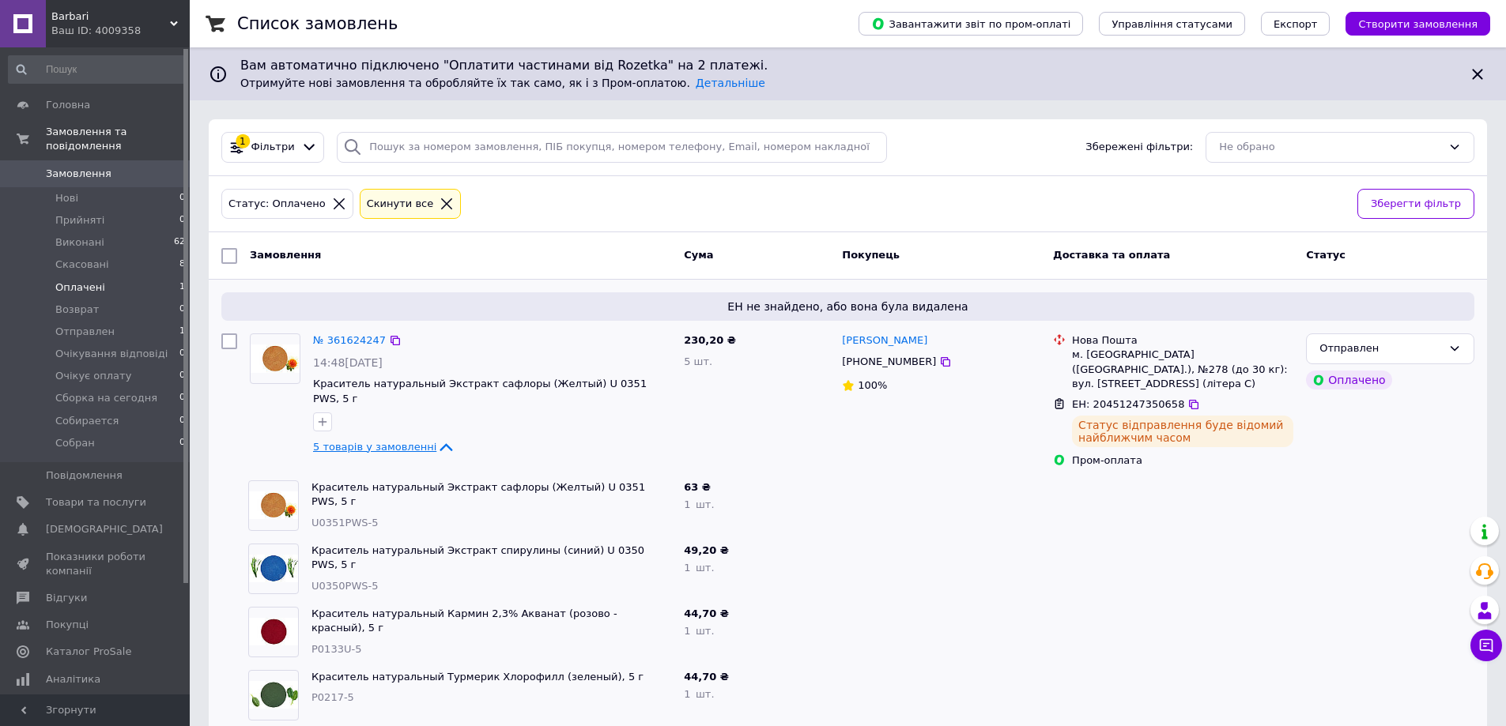
scroll to position [75, 0]
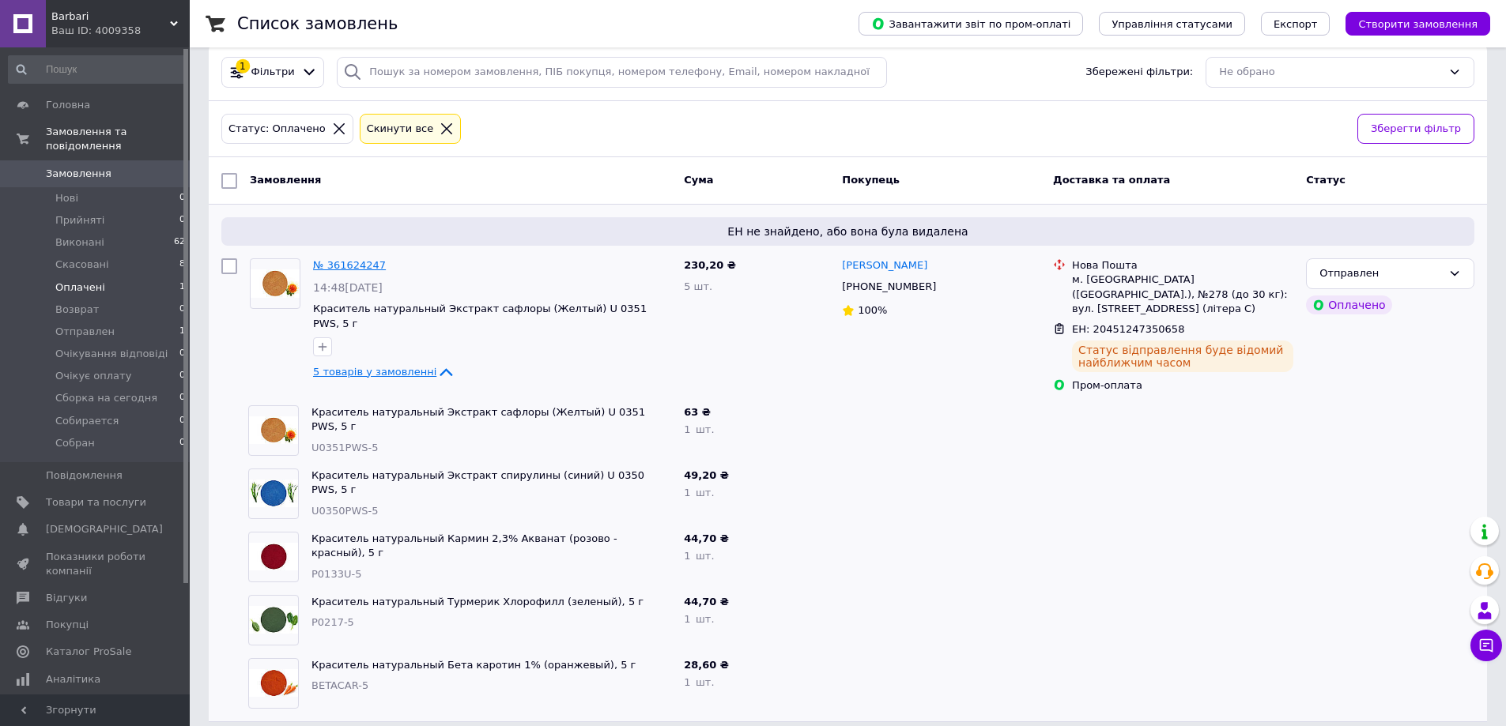
click at [357, 266] on link "№ 361624247" at bounding box center [349, 265] width 73 height 12
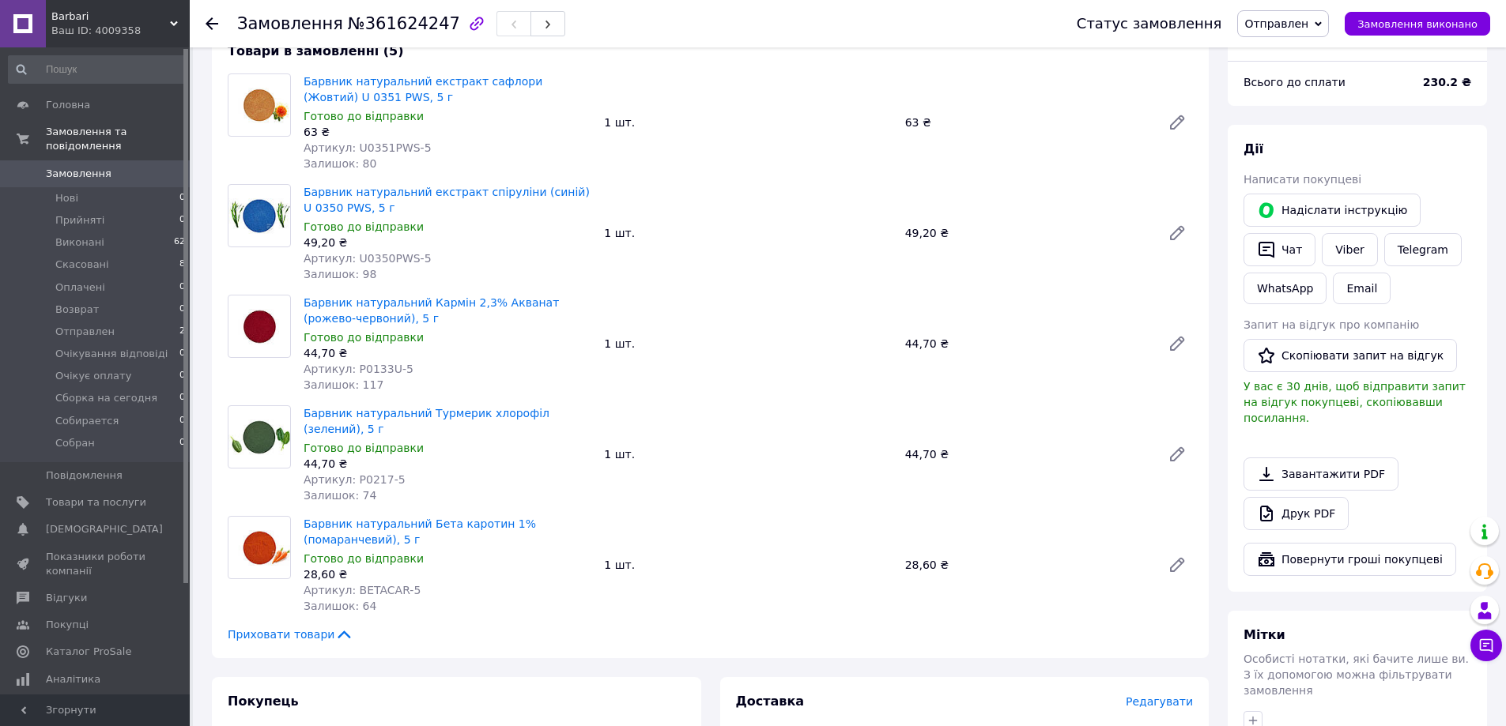
scroll to position [79, 0]
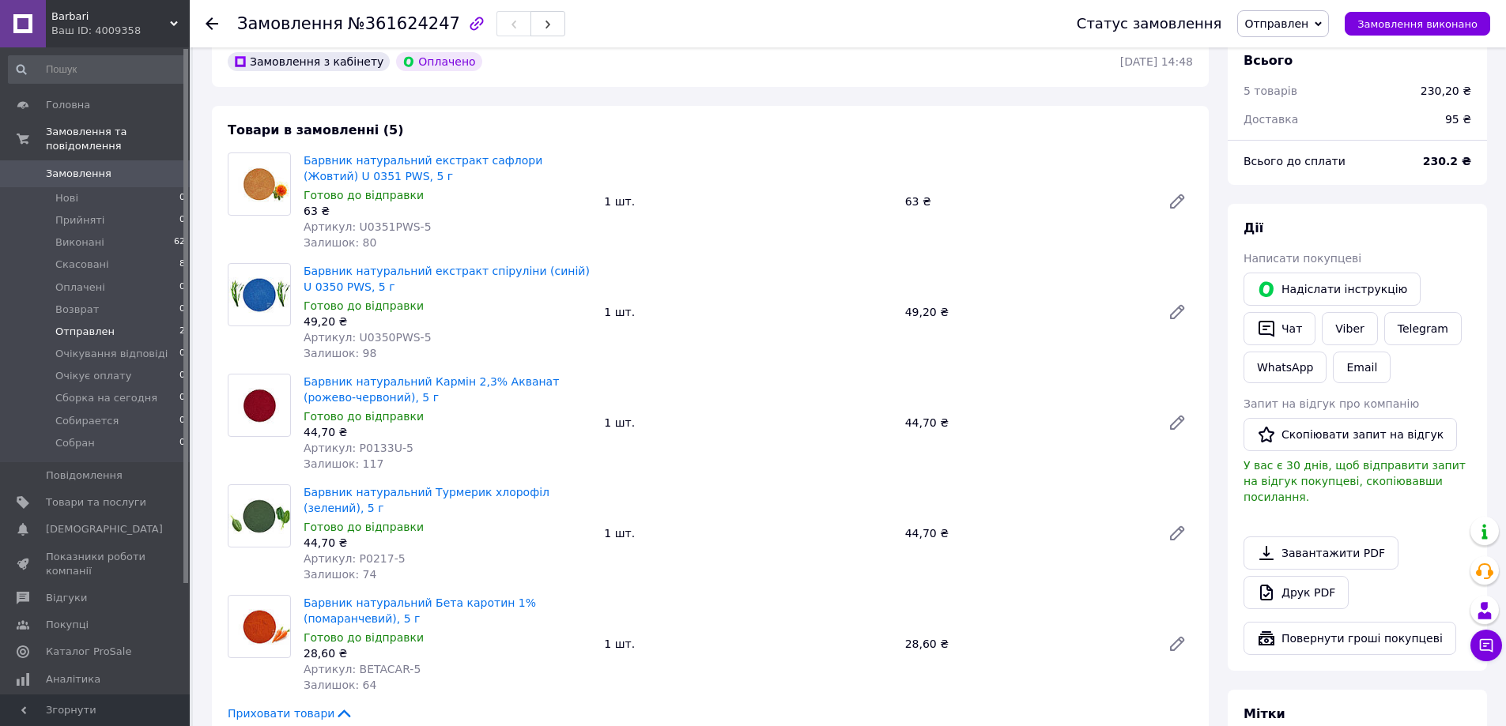
click at [102, 325] on span "Отправлен" at bounding box center [84, 332] width 59 height 14
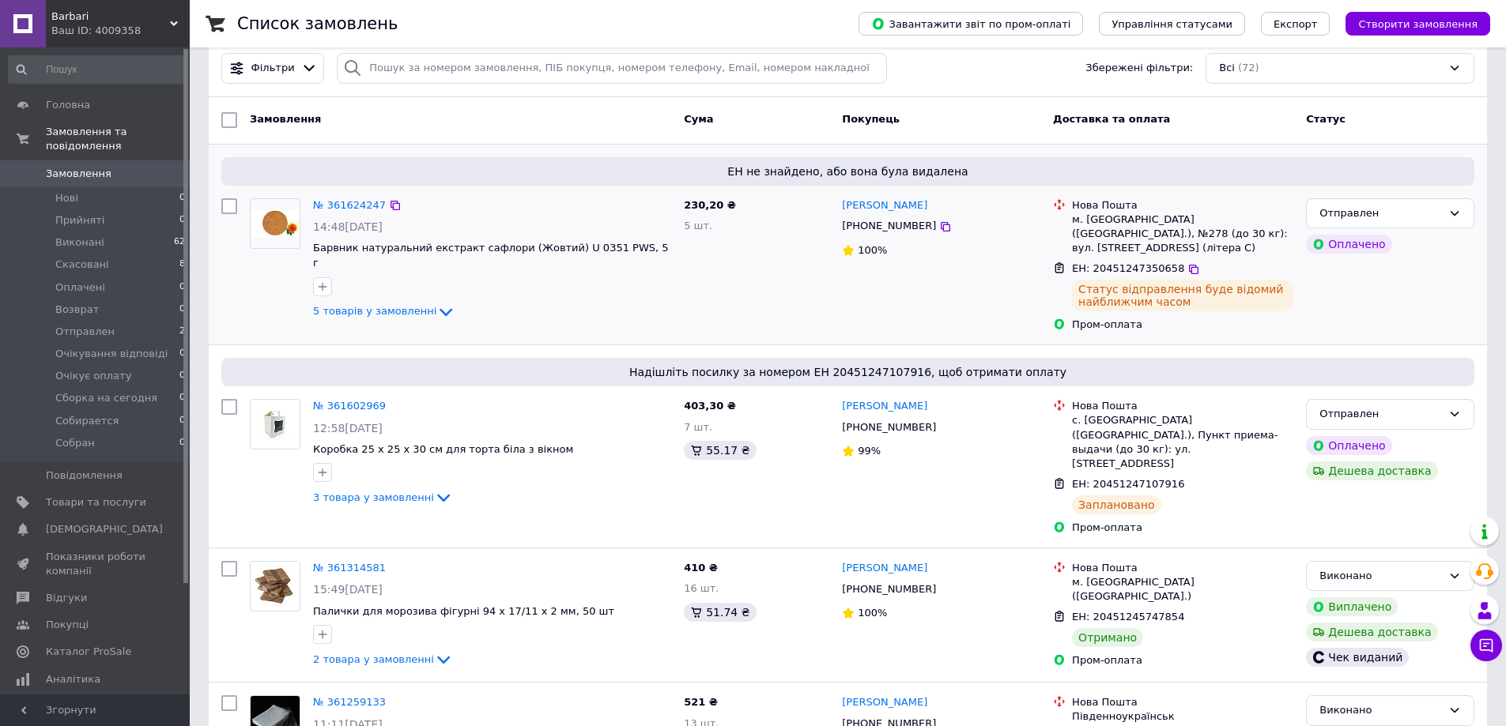
scroll to position [158, 0]
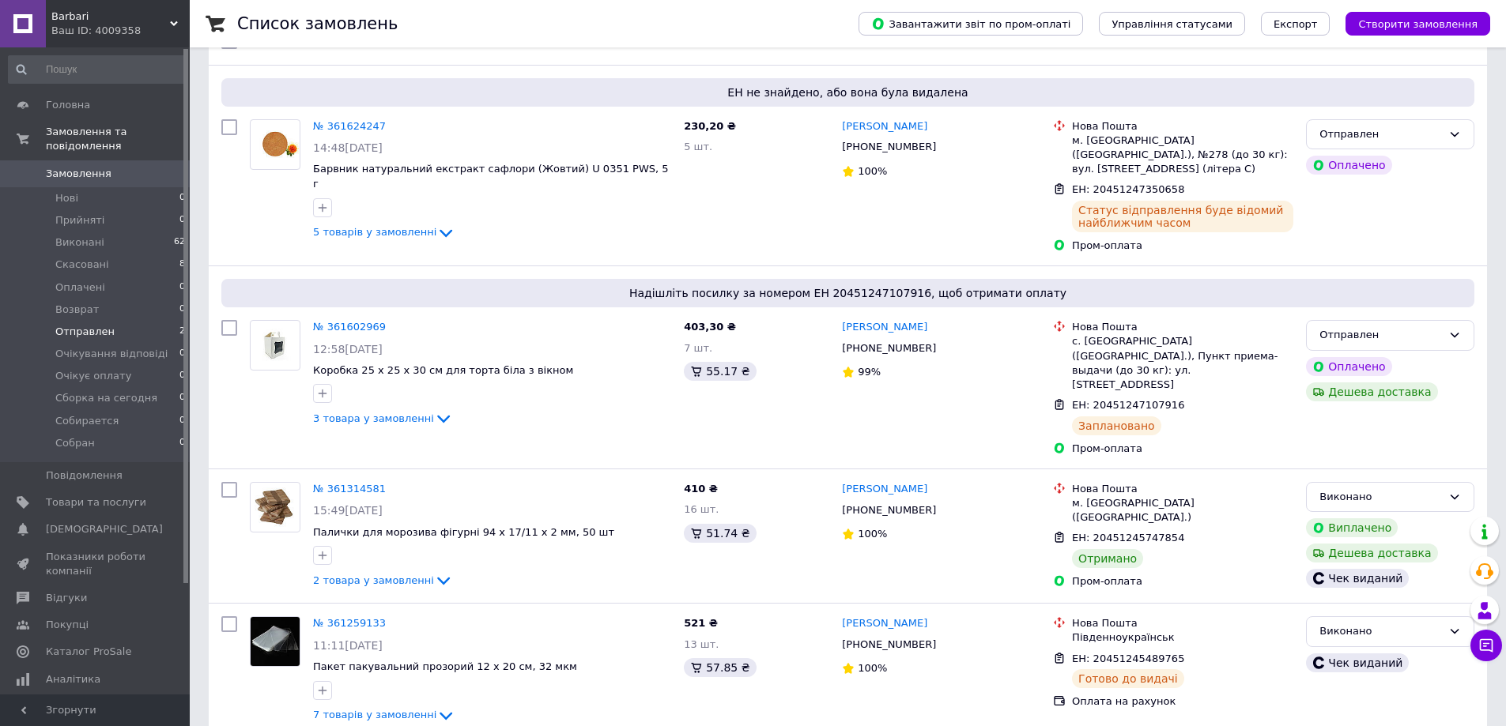
click at [85, 325] on span "Отправлен" at bounding box center [84, 332] width 59 height 14
